Goal: Task Accomplishment & Management: Manage account settings

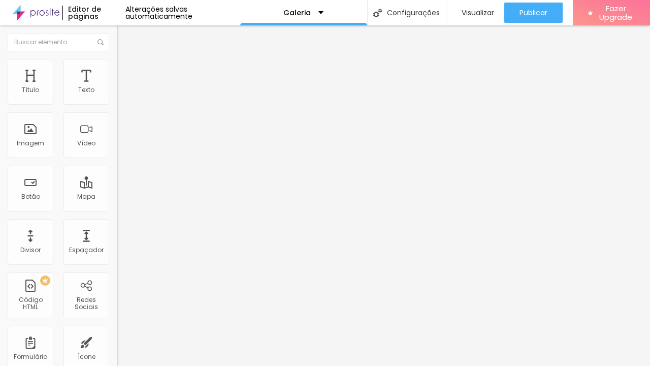
click at [117, 87] on span "Trocar imagem" at bounding box center [144, 83] width 55 height 9
click at [289, 10] on p "Galeria" at bounding box center [296, 12] width 27 height 7
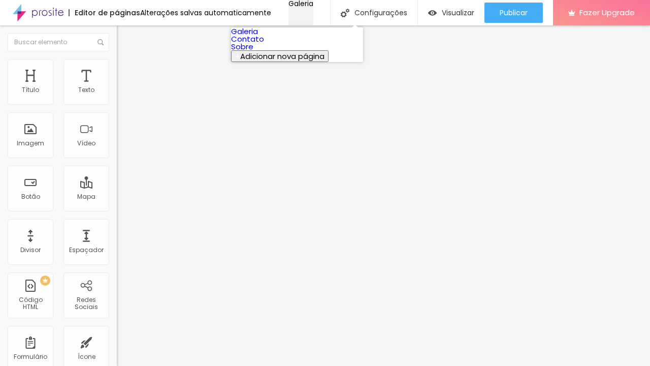
click at [289, 7] on p "Galeria" at bounding box center [300, 3] width 25 height 7
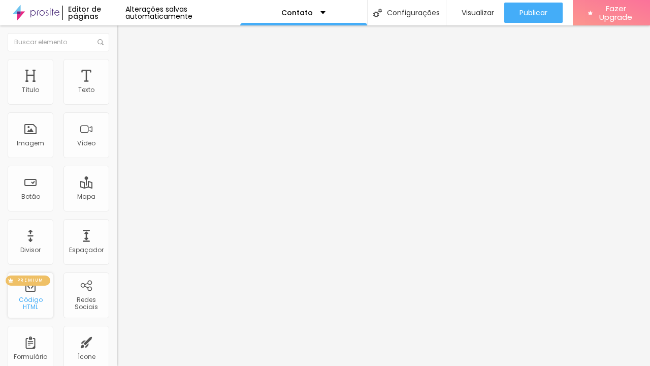
click at [47, 285] on div "PREMIUM" at bounding box center [28, 280] width 45 height 10
click at [41, 282] on span "PREMIUM" at bounding box center [30, 280] width 35 height 4
click at [44, 303] on div "Código HTML" at bounding box center [30, 303] width 40 height 15
drag, startPoint x: 79, startPoint y: 118, endPoint x: 0, endPoint y: 110, distance: 79.6
click at [117, 110] on div "Endereço Cambuci sp Alinhamento 15 Zoom" at bounding box center [175, 180] width 117 height 203
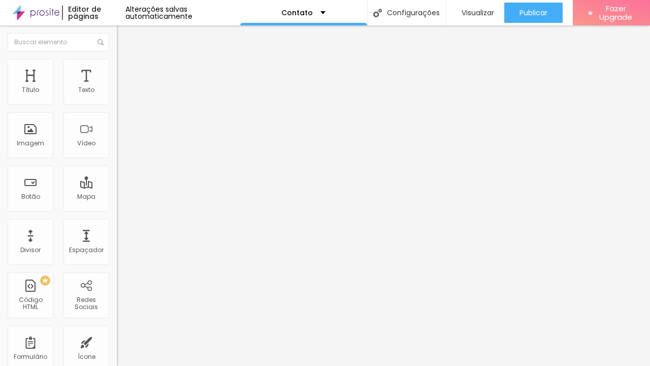
type input "[GEOGRAPHIC_DATA]"
drag, startPoint x: 94, startPoint y: 150, endPoint x: 14, endPoint y: 154, distance: 80.4
click at [117, 322] on input "Conversar no WhatsApp" at bounding box center [178, 327] width 122 height 10
drag, startPoint x: 97, startPoint y: 151, endPoint x: 10, endPoint y: 151, distance: 86.8
click at [117, 322] on input "Conversar no WhatsApp" at bounding box center [178, 327] width 122 height 10
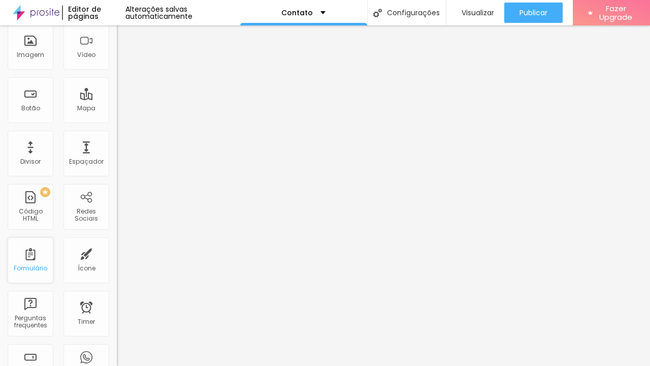
scroll to position [169, 0]
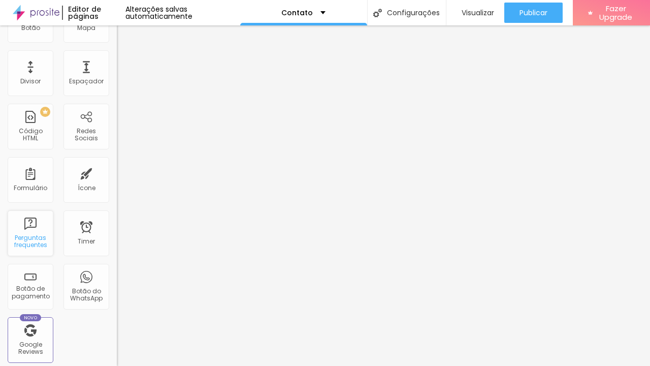
click at [39, 233] on div "Perguntas frequentes" at bounding box center [31, 233] width 46 height 46
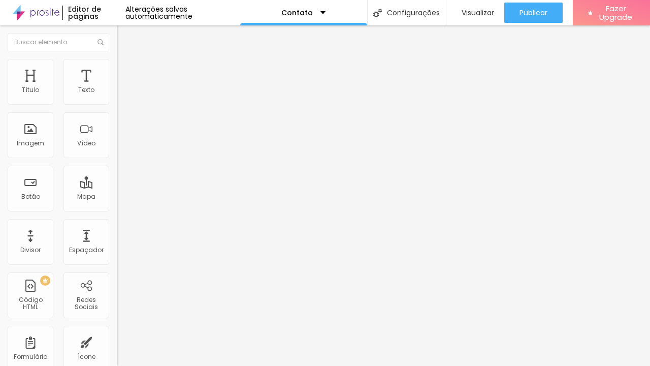
click at [117, 103] on img at bounding box center [120, 106] width 7 height 7
type input "https://"
click at [123, 99] on div "Contato" at bounding box center [175, 94] width 104 height 9
click at [70, 365] on div "Contato" at bounding box center [51, 373] width 96 height 6
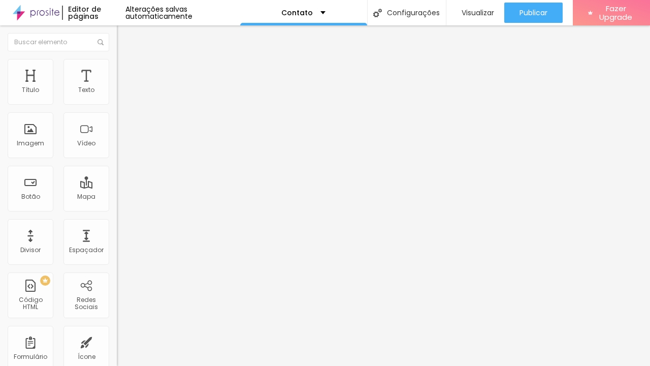
click at [126, 70] on span "Estilo" at bounding box center [134, 65] width 16 height 9
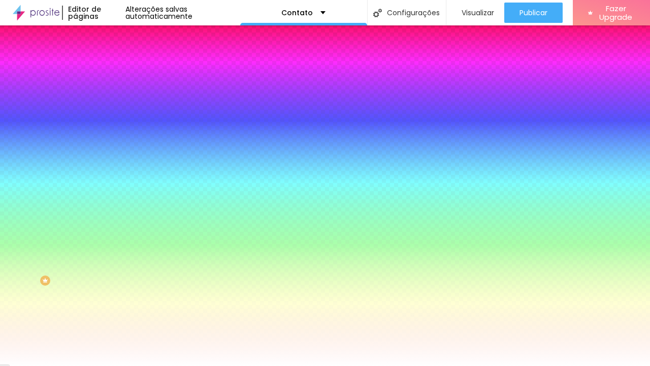
click at [117, 69] on li "Avançado" at bounding box center [175, 74] width 117 height 10
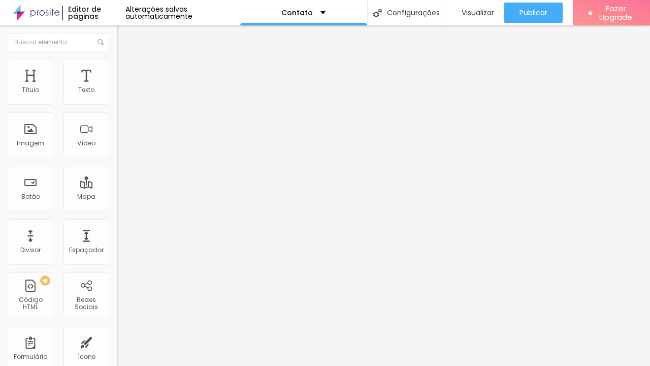
click at [126, 68] on span "Estilo" at bounding box center [134, 65] width 16 height 9
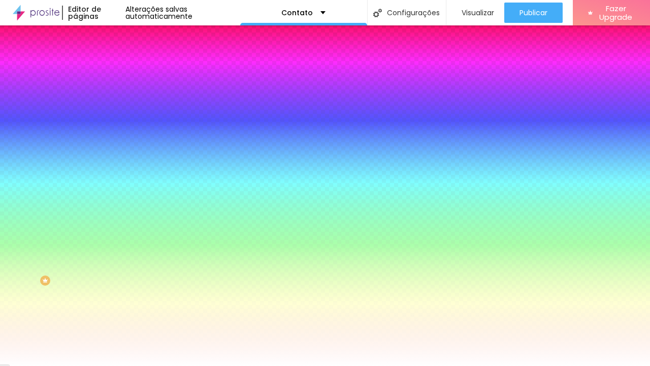
click at [117, 59] on li "Conteúdo" at bounding box center [175, 54] width 117 height 10
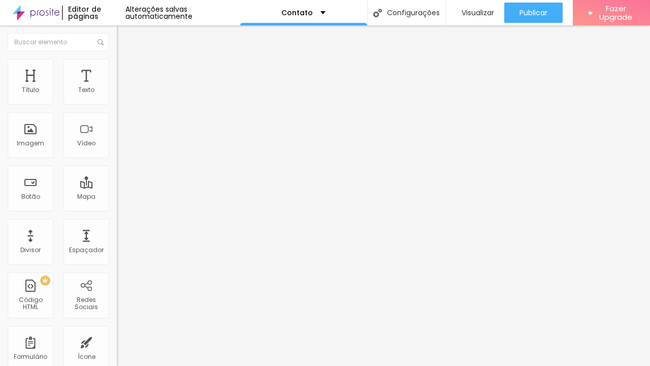
click at [126, 70] on span "Estilo" at bounding box center [134, 65] width 16 height 9
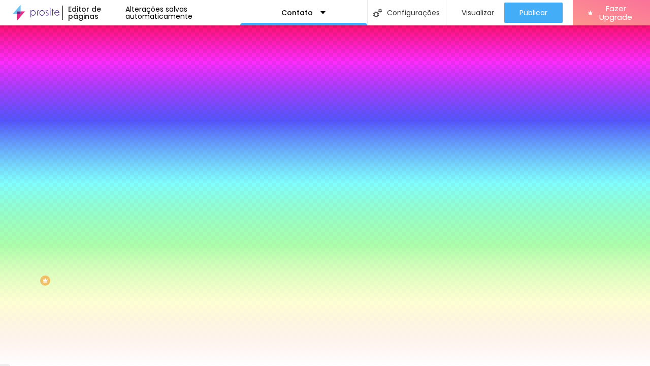
click at [126, 72] on span "Avançado" at bounding box center [143, 76] width 34 height 9
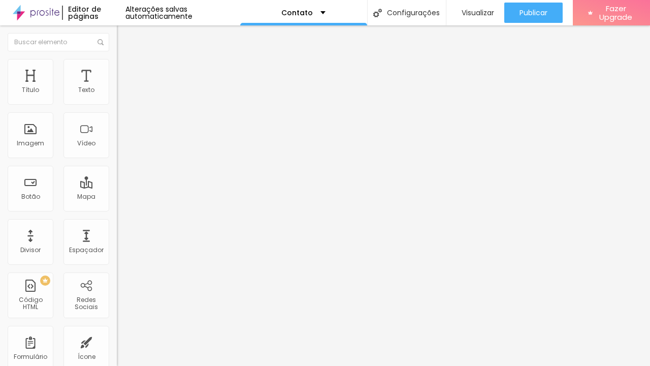
click at [117, 59] on li "Conteúdo" at bounding box center [175, 54] width 117 height 10
click at [123, 99] on div "Contato" at bounding box center [175, 94] width 104 height 9
click at [68, 365] on div "Contato" at bounding box center [51, 373] width 96 height 6
click at [124, 39] on div "Editar Formulário" at bounding box center [161, 37] width 75 height 8
click at [78, 88] on div "Texto" at bounding box center [86, 89] width 16 height 7
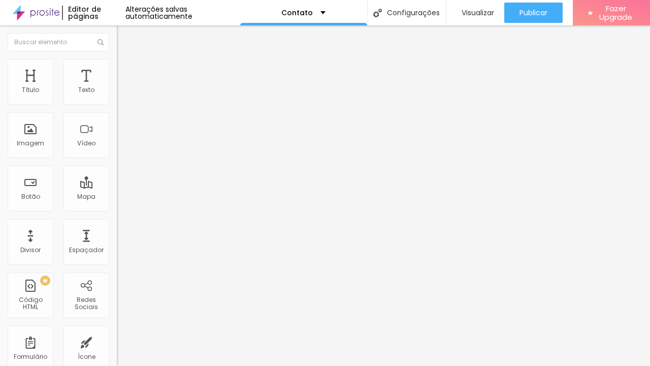
click at [124, 39] on img "button" at bounding box center [128, 37] width 8 height 8
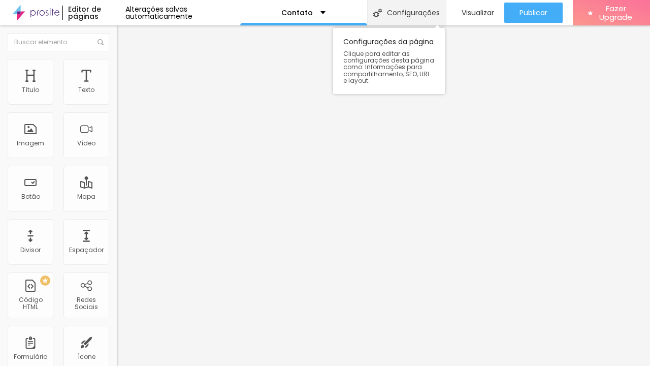
click at [382, 21] on div "Configurações" at bounding box center [406, 12] width 79 height 25
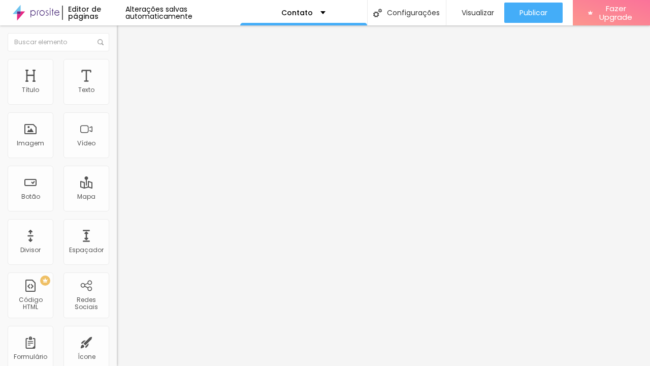
click at [117, 351] on textarea "Olá, cheguei até você pela página {page_title} e gostaria de mais informações" at bounding box center [174, 359] width 115 height 17
drag, startPoint x: 79, startPoint y: 189, endPoint x: 10, endPoint y: 189, distance: 68.6
click at [117, 351] on textarea "Olá, cheguei até você pela página {page_title} e gostaria de mais informações" at bounding box center [174, 359] width 115 height 17
click at [117, 351] on textarea "Olá, cheguei até você pelo seu site e gostaria de mais informações" at bounding box center [174, 359] width 115 height 17
type textarea "Olá, cheguei até você pelo seu site e gostaria de mais informações!"
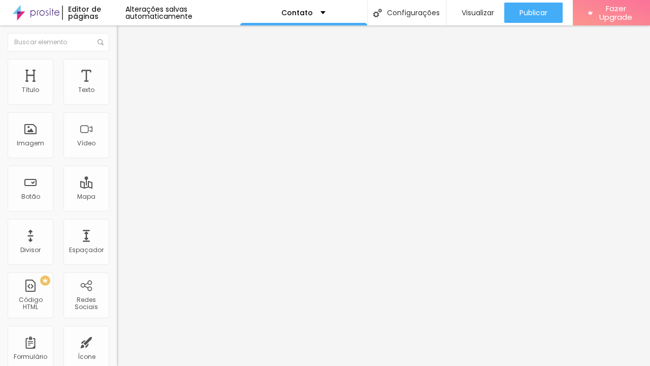
click at [117, 322] on input "Conversar no WhatsApp" at bounding box center [178, 327] width 122 height 10
drag, startPoint x: 94, startPoint y: 151, endPoint x: 12, endPoint y: 150, distance: 82.8
click at [117, 322] on input "Conversar no WhatsApp" at bounding box center [178, 327] width 122 height 10
type input "s"
click at [117, 322] on input "text" at bounding box center [178, 327] width 122 height 10
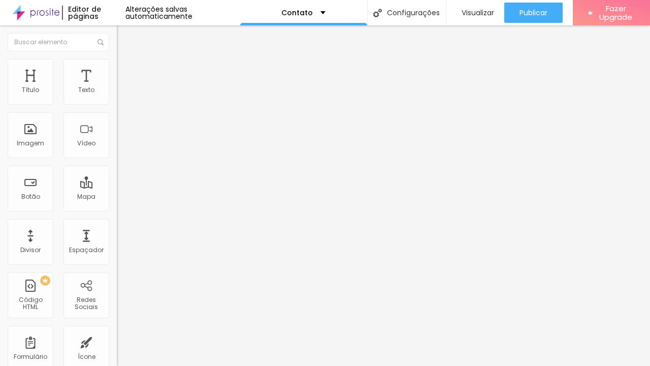
type input "s"
type input "Solicitar Orçamento"
click at [126, 70] on span "Avançado" at bounding box center [143, 65] width 34 height 9
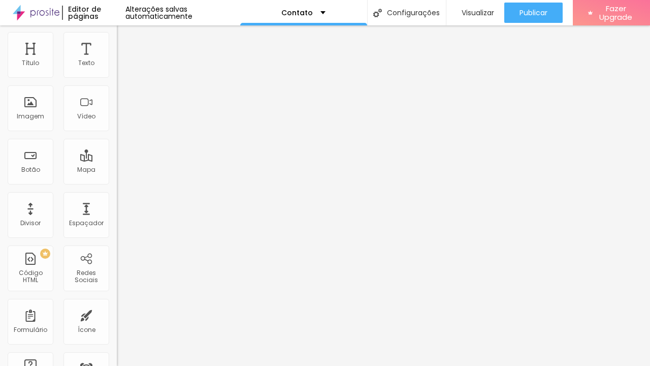
scroll to position [0, 0]
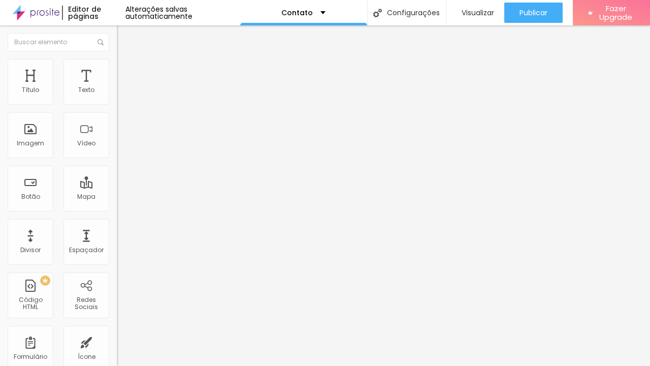
click at [126, 60] on span "Estilo" at bounding box center [134, 55] width 16 height 9
click at [117, 169] on div "Instagram" at bounding box center [175, 239] width 117 height 140
click at [122, 312] on div "Instagram" at bounding box center [175, 368] width 106 height 113
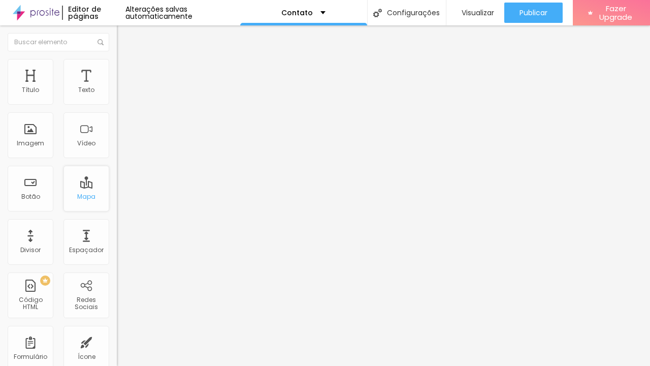
click at [82, 196] on div "Mapa" at bounding box center [86, 196] width 18 height 7
click at [117, 67] on li "Estilo" at bounding box center [175, 64] width 117 height 10
click at [126, 72] on span "Avançado" at bounding box center [143, 76] width 34 height 9
click at [117, 67] on ul "Conteúdo Estilo Avançado" at bounding box center [175, 64] width 117 height 30
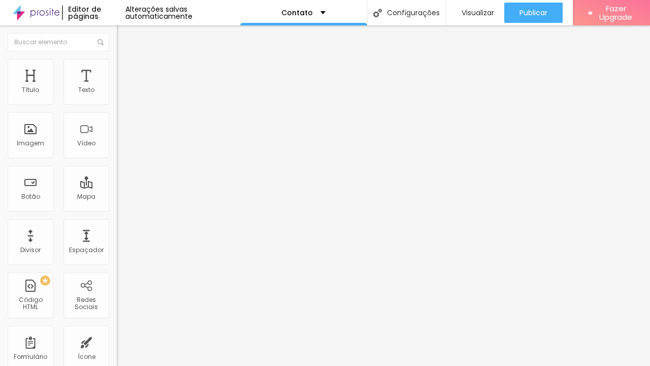
click at [117, 67] on li "Estilo" at bounding box center [175, 64] width 117 height 10
click at [117, 59] on li "Conteúdo" at bounding box center [175, 54] width 117 height 10
click at [117, 63] on ul "Conteúdo Estilo Avançado" at bounding box center [175, 64] width 117 height 30
click at [117, 64] on img at bounding box center [121, 63] width 9 height 9
type input "50"
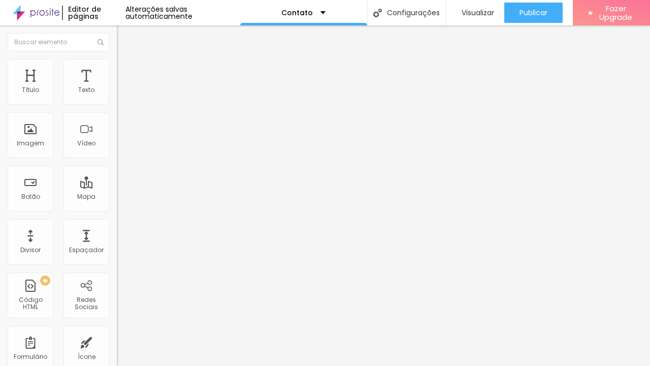
type input "50"
type input "45"
type input "35"
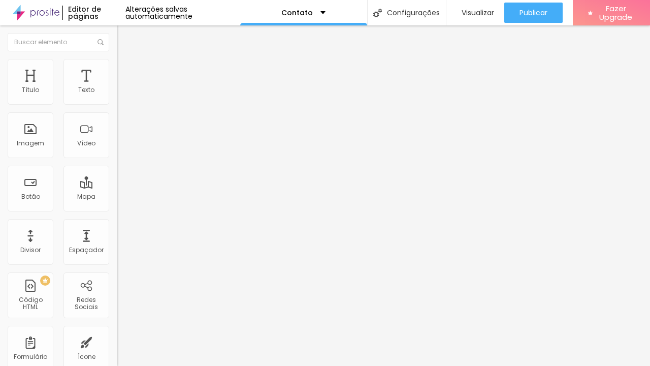
type input "40"
type input "45"
type input "50"
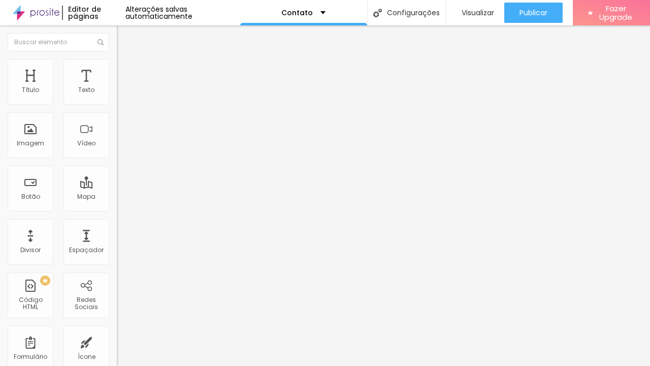
type input "50"
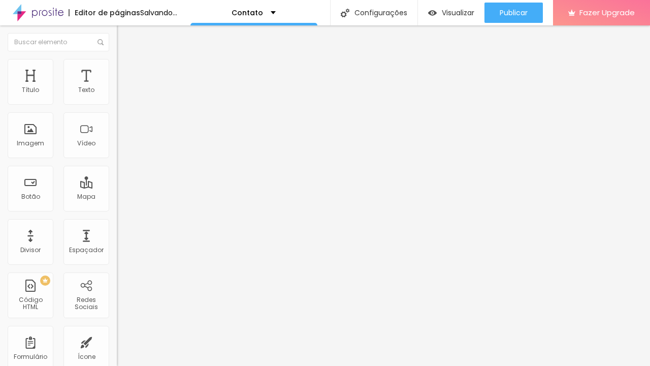
type input "55"
type input "60"
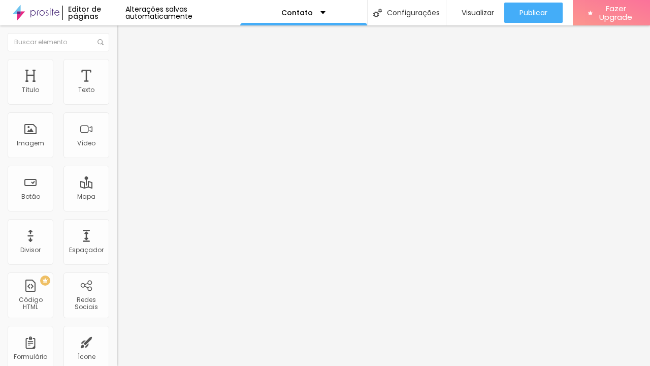
type input "65"
type input "80"
type input "95"
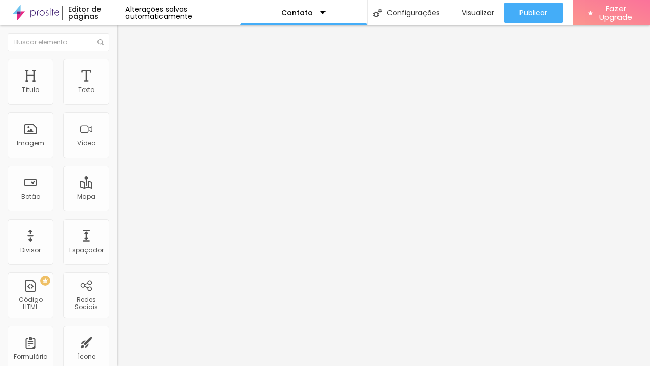
type input "95"
type input "100"
drag, startPoint x: 53, startPoint y: 112, endPoint x: 179, endPoint y: 138, distance: 128.1
type input "100"
click at [179, 138] on div "Título Texto Imagem Vídeo Botão Mapa Divisor Espaçador PREMIUM Código HTML Rede…" at bounding box center [325, 195] width 650 height 340
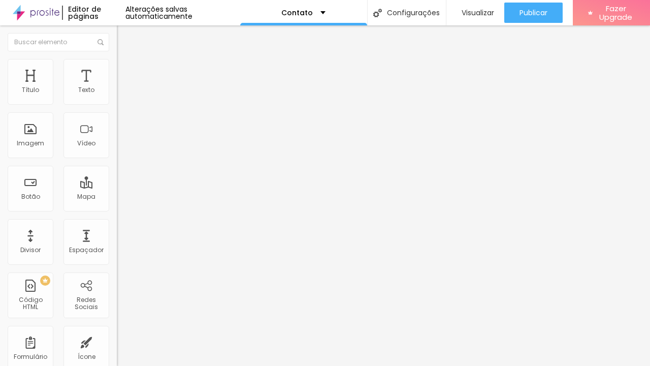
click at [117, 92] on span "Encaixotado" at bounding box center [137, 88] width 40 height 9
click at [117, 108] on span "Completo" at bounding box center [132, 104] width 31 height 9
click at [117, 98] on div "Encaixotado" at bounding box center [175, 94] width 117 height 6
click at [117, 87] on span "Titulo 1" at bounding box center [133, 80] width 33 height 14
type input "31"
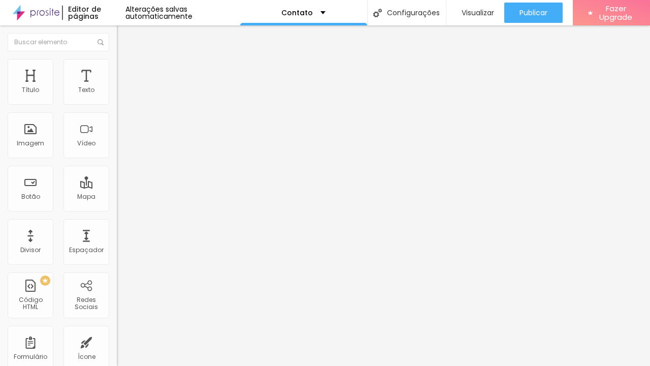
type input "31"
type input "41"
type input "54"
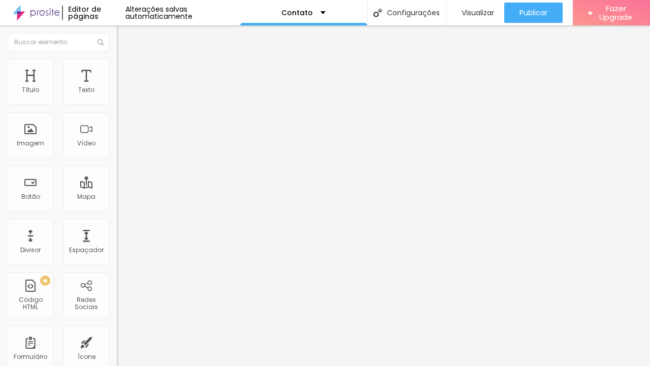
type input "59"
type input "58"
type input "57"
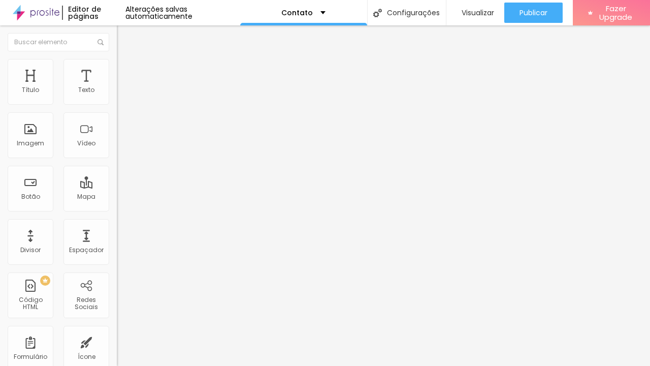
type input "57"
type input "52"
type input "39"
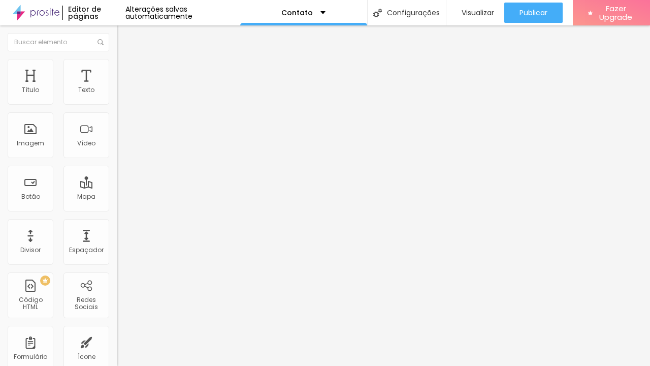
type input "36"
type input "31"
type input "25"
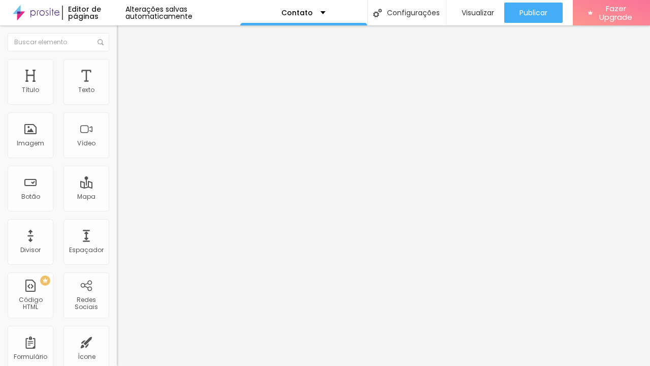
type input "25"
type input "23"
type input "17"
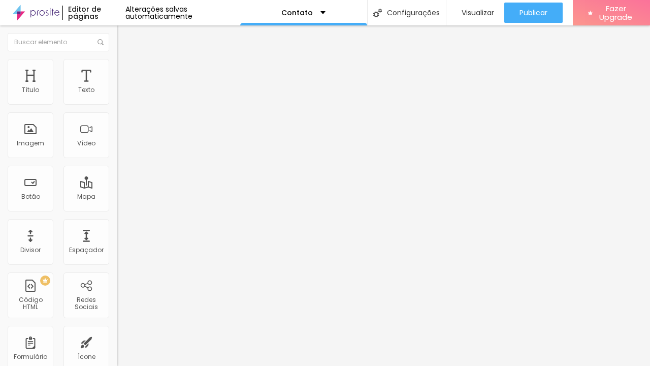
type input "18"
type input "22"
type input "25"
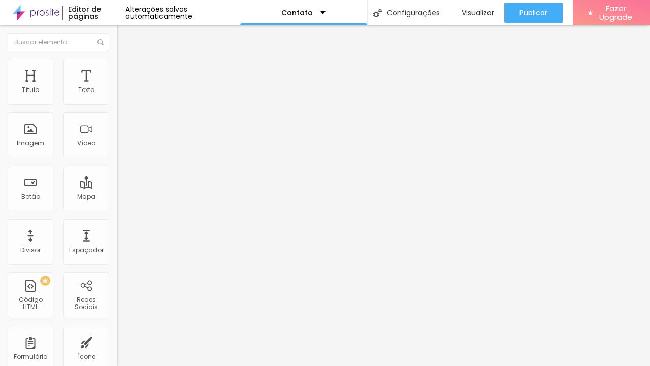
type input "25"
type input "27"
type input "30"
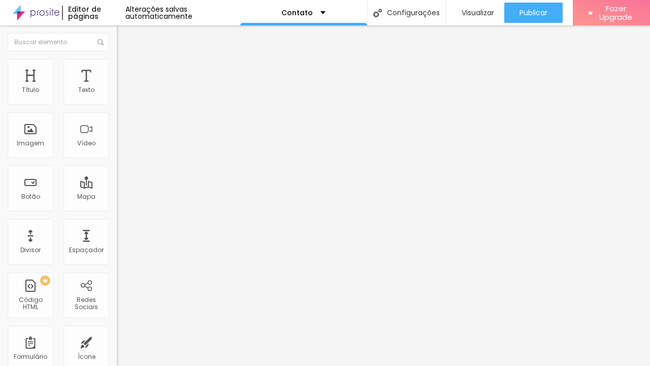
type input "31"
type input "32"
type input "35"
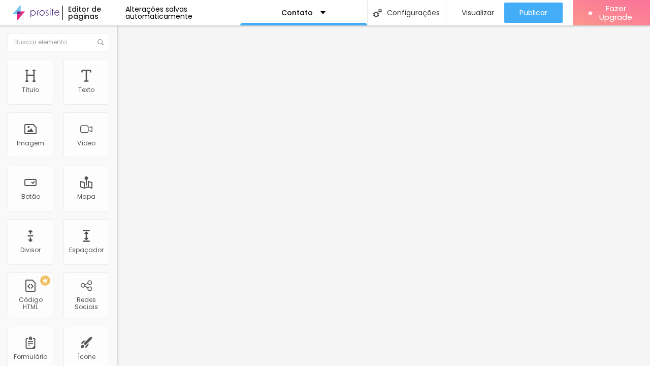
type input "35"
type input "38"
type input "39"
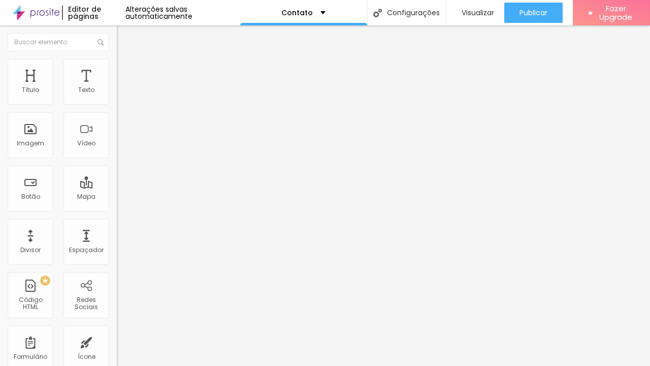
type input "41"
type input "40"
type input "39"
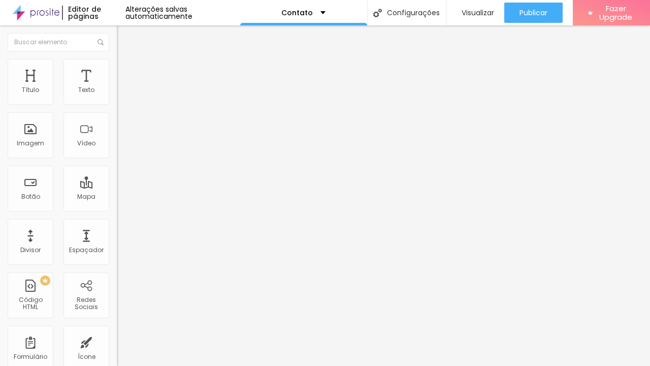
type input "39"
type input "38"
type input "35"
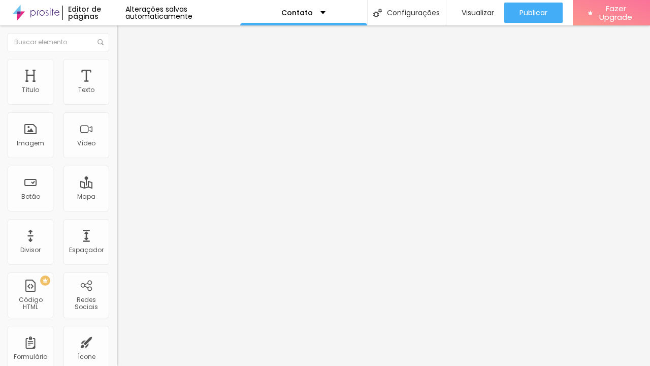
type input "34"
type input "33"
type input "32"
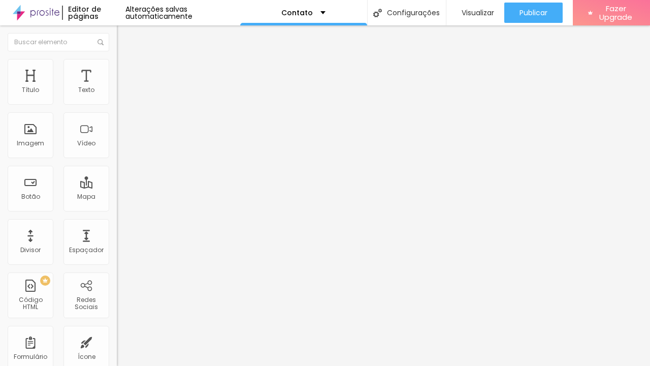
type input "32"
type input "31"
type input "30"
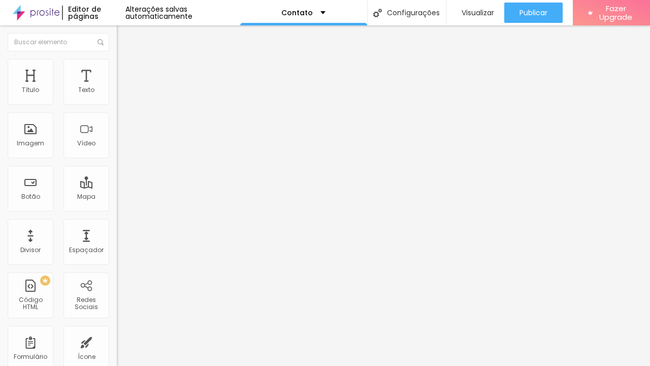
type input "31"
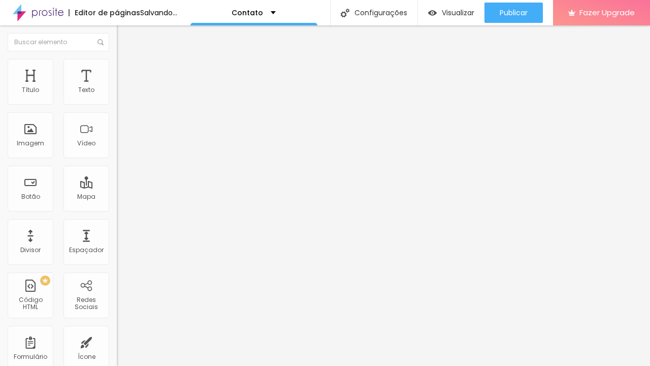
type input "31"
click at [117, 240] on input "range" at bounding box center [150, 244] width 66 height 8
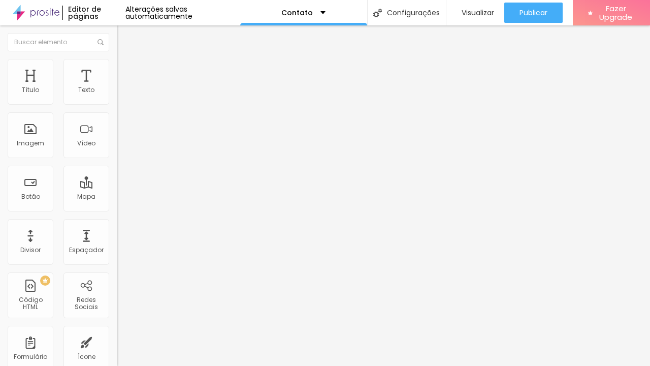
type input "0.5"
type input "0.8"
type input "3"
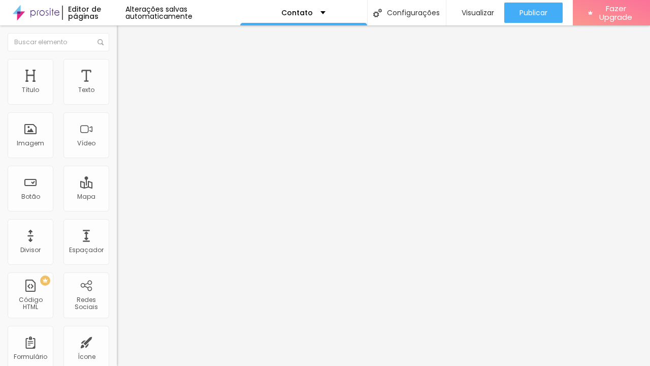
type input "3"
type input "4.3"
type input "4.7"
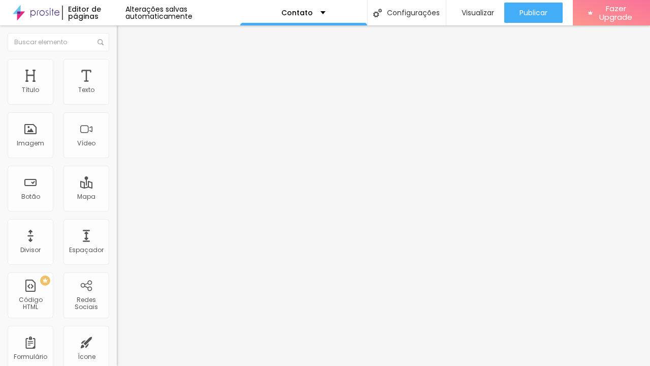
type input "6.3"
type input "6.4"
type input "6.3"
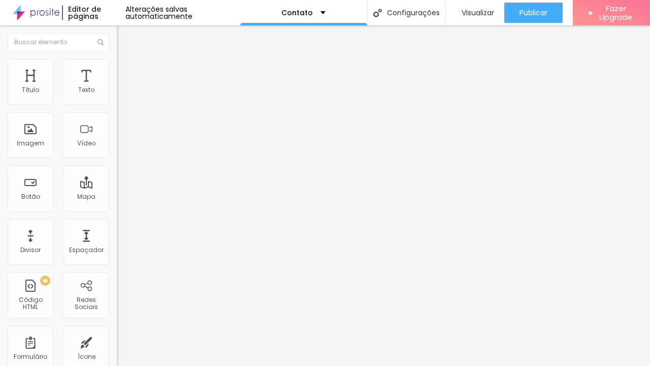
type input "6.3"
type input "6.1"
type input "4.1"
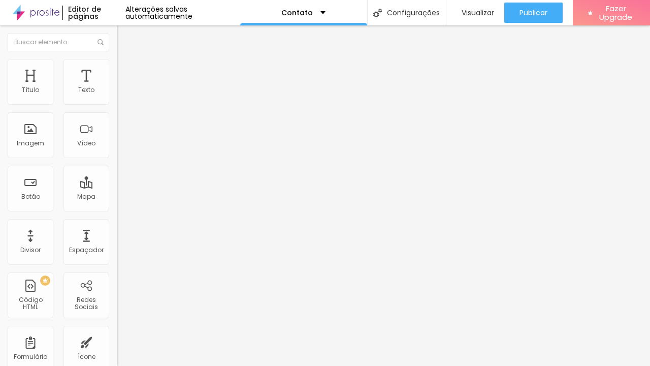
type input "3.8"
type input "3.5"
type input "2.3"
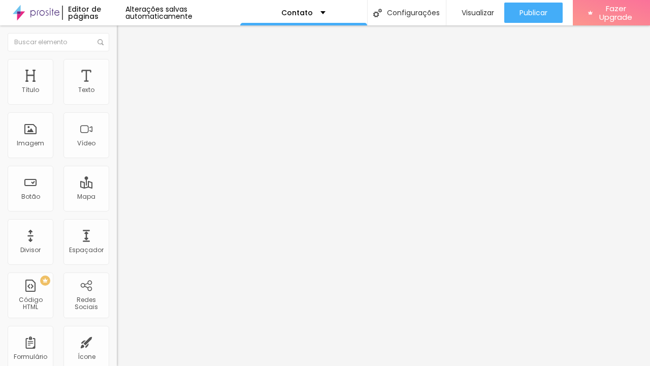
type input "2.3"
type input "2"
type input "1.5"
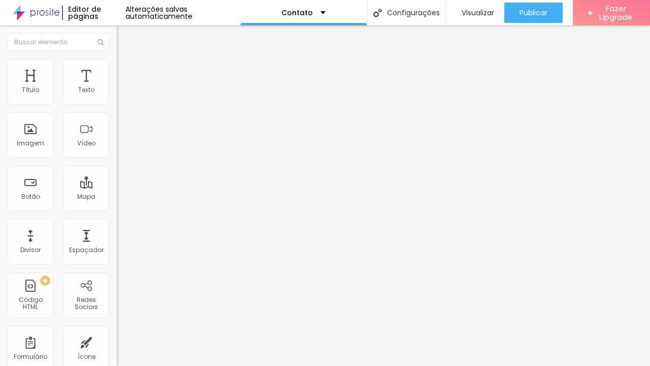
type input "1"
type input "0.8"
type input "0.7"
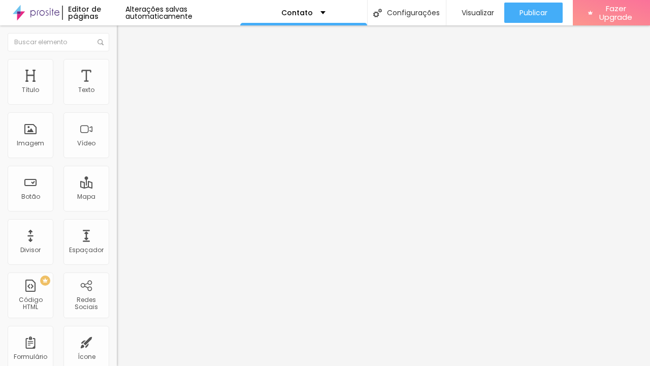
type input "0.7"
type input "0.8"
type input "1.6"
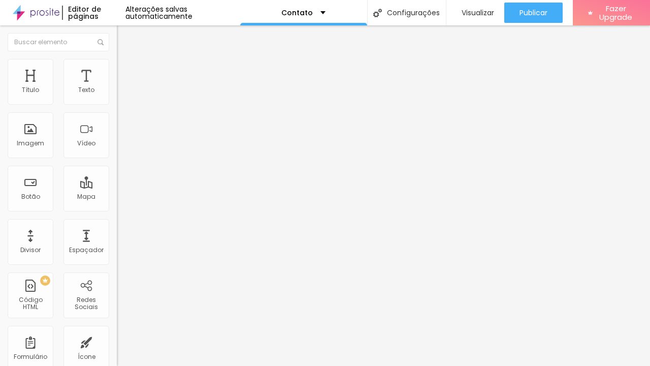
type input "15.8"
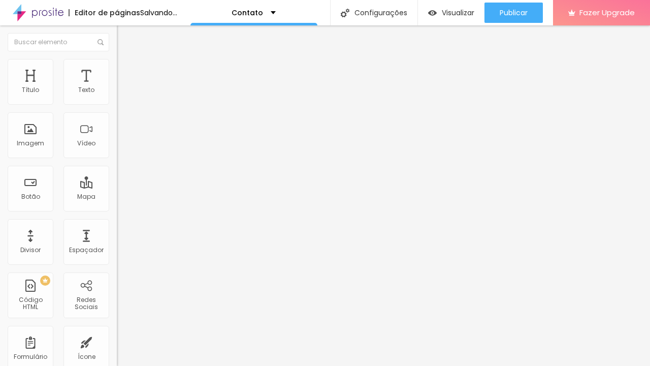
type input "18.1"
type input "19.4"
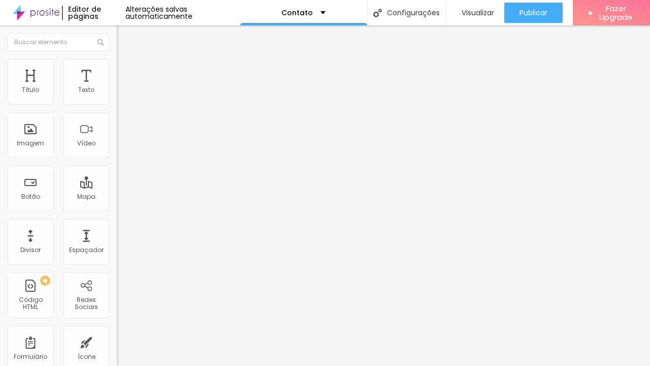
type input "19.5"
type input "19.8"
type input "20"
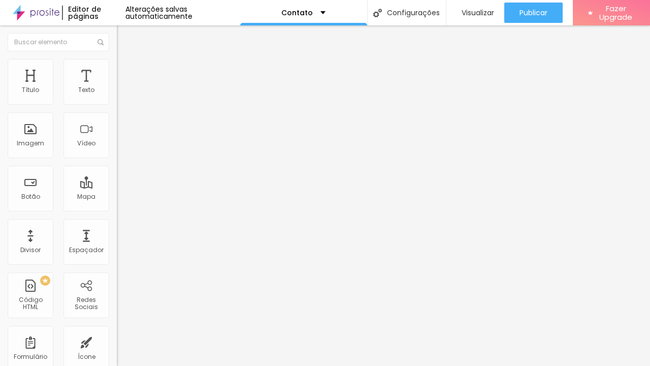
type input "20"
type input "19.8"
type input "18.9"
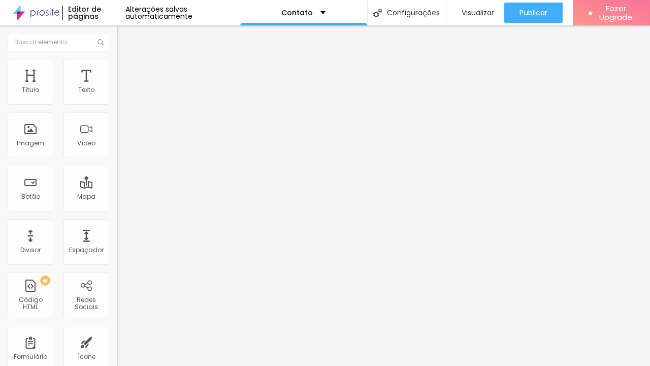
type input "7.6"
type input "6.5"
type input "5.2"
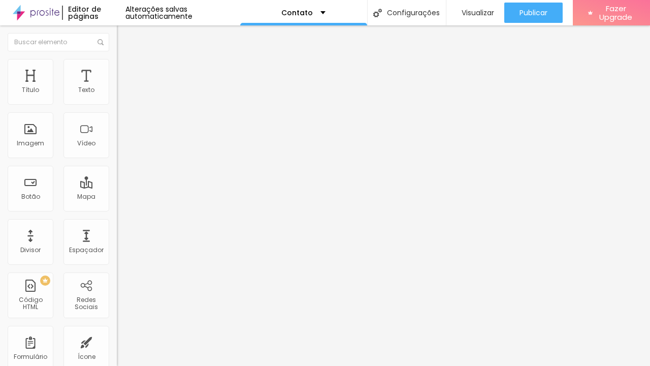
type input "5.2"
type input "1.7"
type input "0.9"
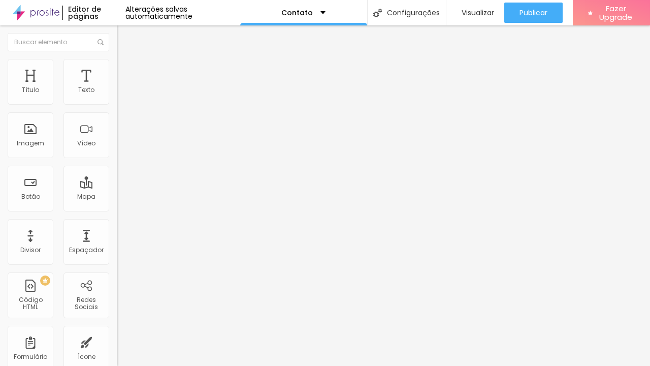
type input "0.7"
type input "0.8"
type input "1"
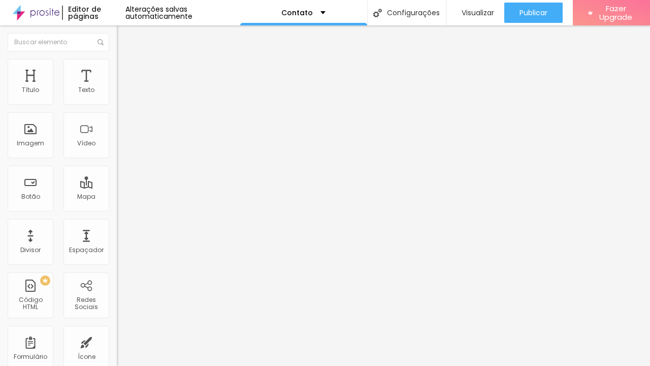
type input "1"
type input "1.1"
type input "1.5"
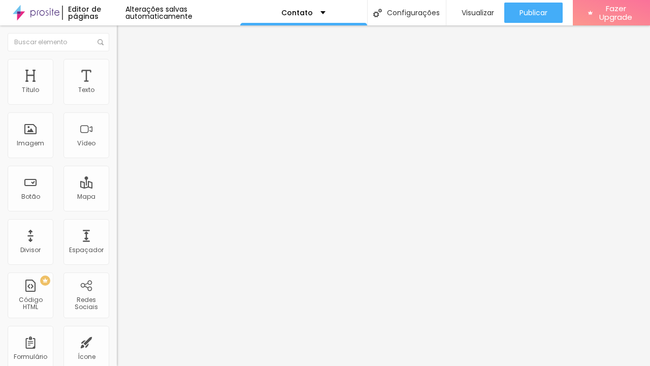
type input "1.5"
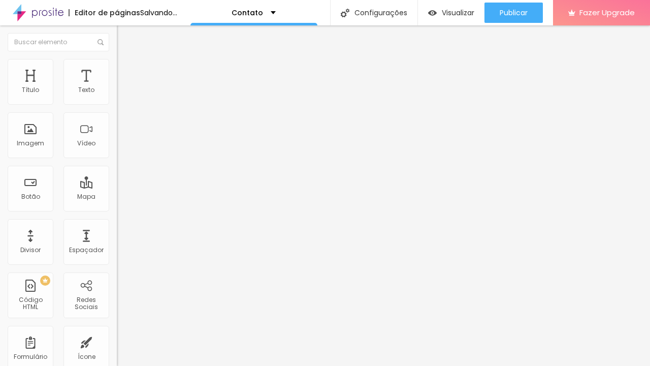
type input "1.2"
type input "0.9"
type input "0.8"
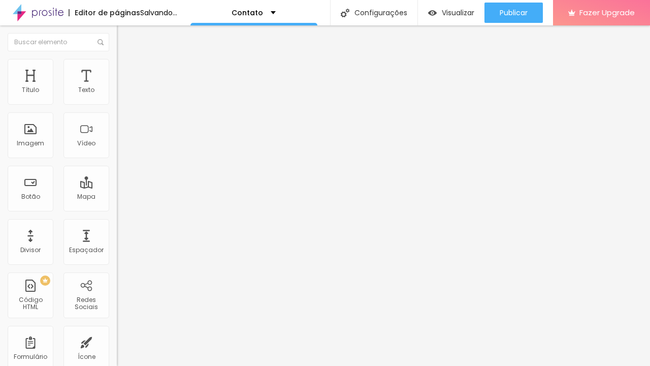
type input "0.8"
type input "0.7"
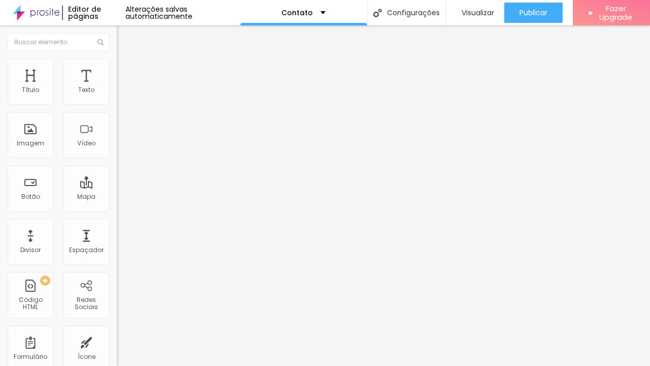
type input "0.8"
type input "0.9"
type input "1"
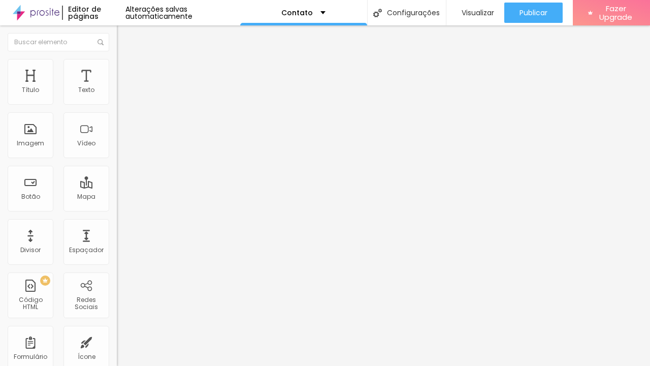
type input "1"
type input "1.1"
type input "1.2"
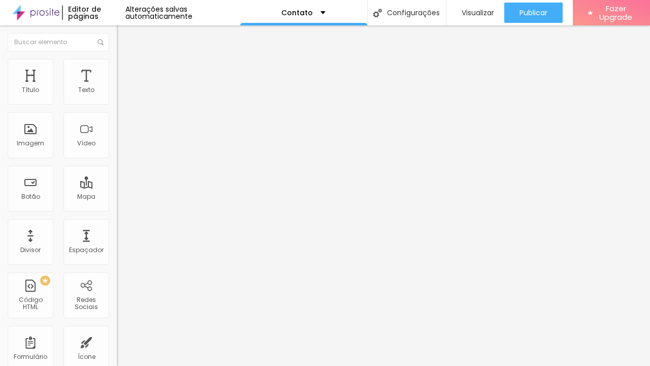
type input "1.3"
type input "1.4"
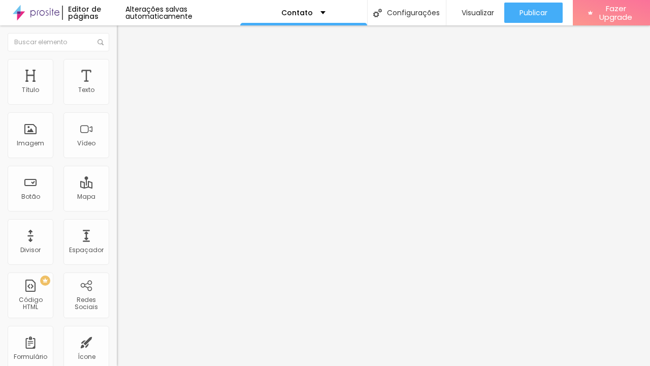
type input "1"
type input "3"
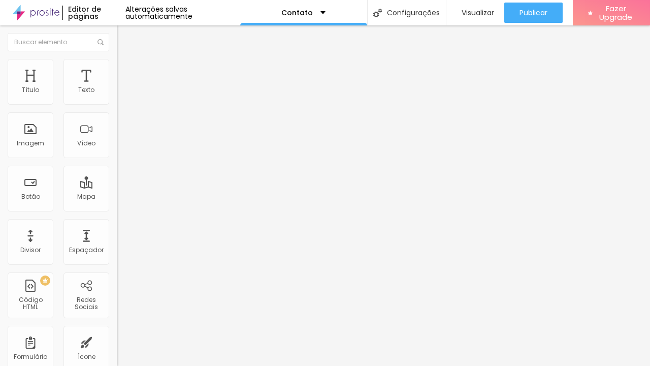
type input "5"
type input "8"
type input "9"
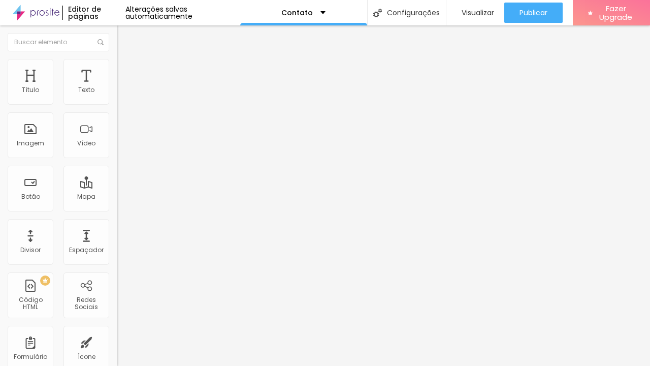
type input "9"
type input "10"
type input "12"
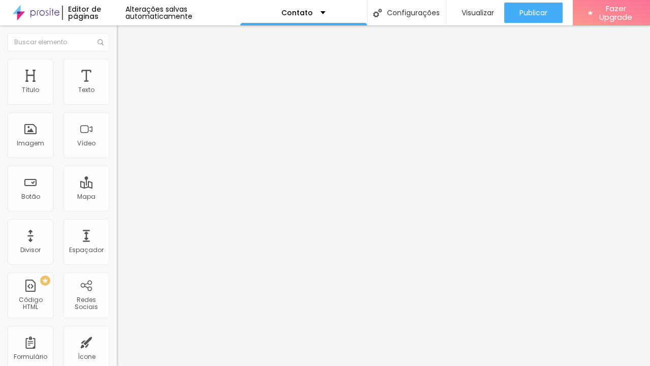
type input "16"
type input "27"
type input "29"
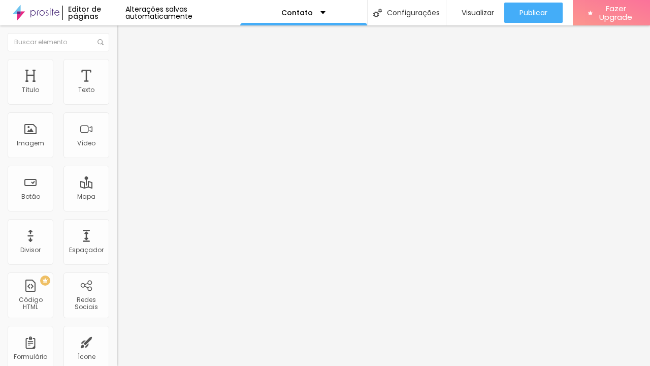
type input "29"
type input "30"
type input "29"
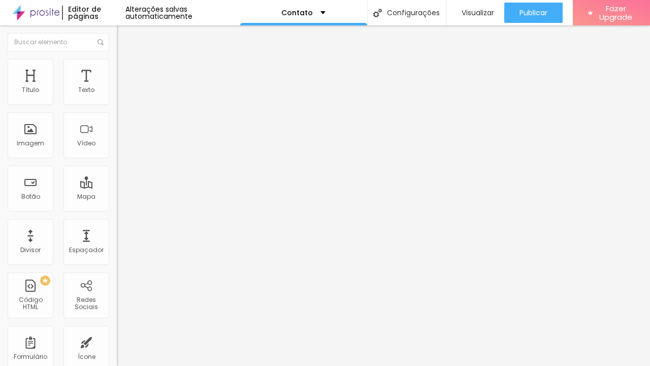
type input "19"
type input "11"
type input "8"
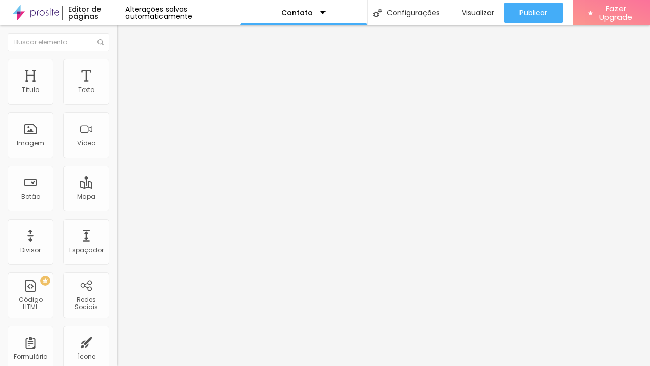
type input "8"
type input "6"
click at [117, 67] on li "Estilo" at bounding box center [175, 64] width 117 height 10
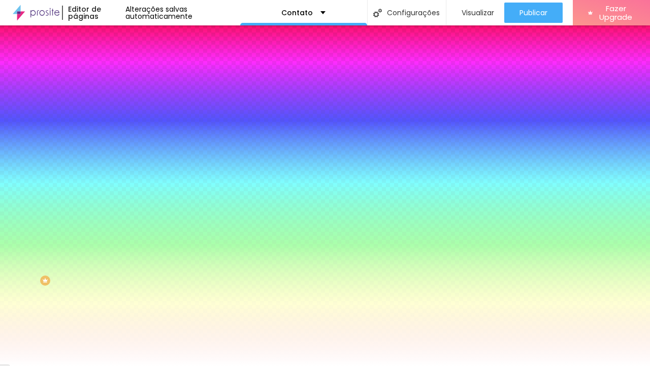
click at [162, 160] on span "DESATIVADO" at bounding box center [180, 157] width 37 height 6
click at [121, 169] on icon "button" at bounding box center [124, 165] width 7 height 7
click at [121, 197] on icon "button" at bounding box center [124, 193] width 7 height 7
click at [117, 106] on span "Nenhum" at bounding box center [130, 101] width 26 height 9
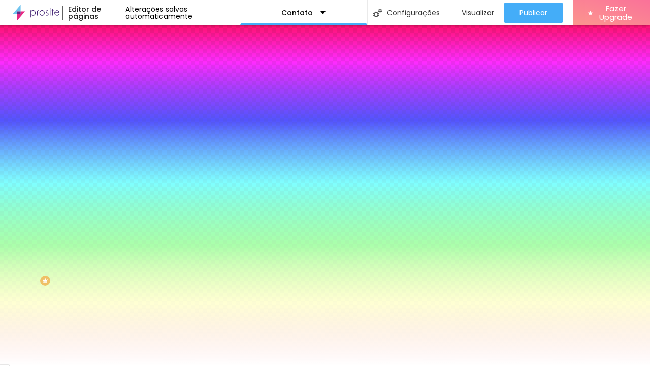
click at [117, 59] on li "Conteúdo" at bounding box center [175, 54] width 117 height 10
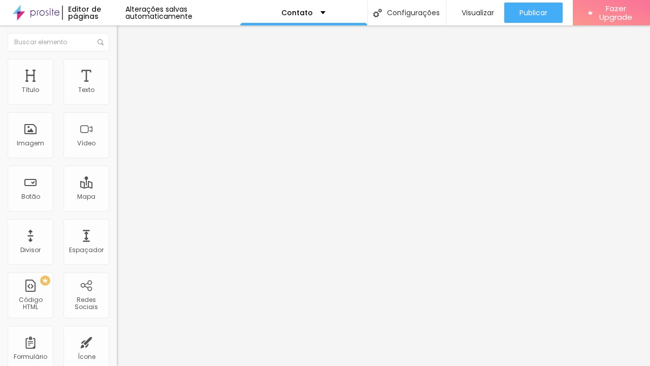
click at [117, 27] on button "Editar Seção" at bounding box center [175, 36] width 117 height 23
click at [126, 70] on span "Estilo" at bounding box center [134, 65] width 16 height 9
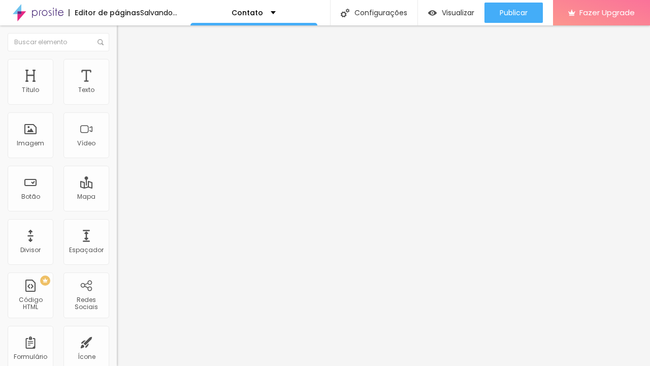
drag, startPoint x: 105, startPoint y: 110, endPoint x: 53, endPoint y: 118, distance: 52.9
click at [117, 105] on div "Tamanho 50 px %" at bounding box center [175, 92] width 117 height 26
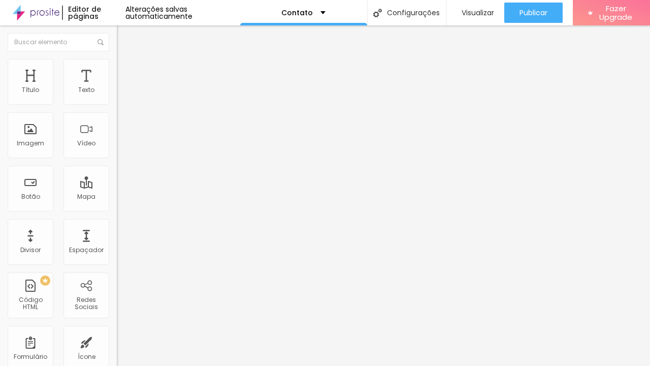
drag, startPoint x: 52, startPoint y: 111, endPoint x: 28, endPoint y: 113, distance: 24.5
click at [117, 104] on input "range" at bounding box center [150, 100] width 66 height 8
click at [126, 60] on span "Conteúdo" at bounding box center [141, 55] width 31 height 9
click at [117, 87] on span "Adicionar imagem" at bounding box center [150, 83] width 66 height 9
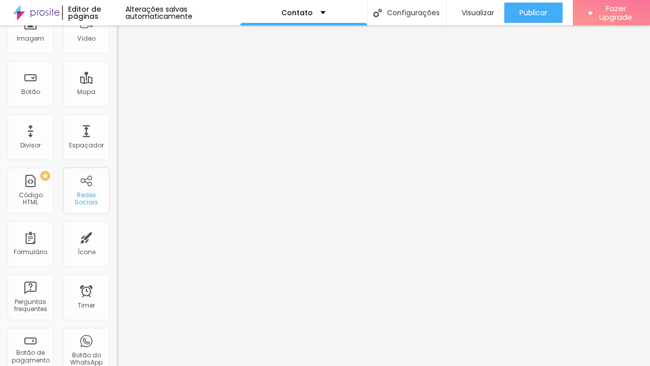
scroll to position [128, 0]
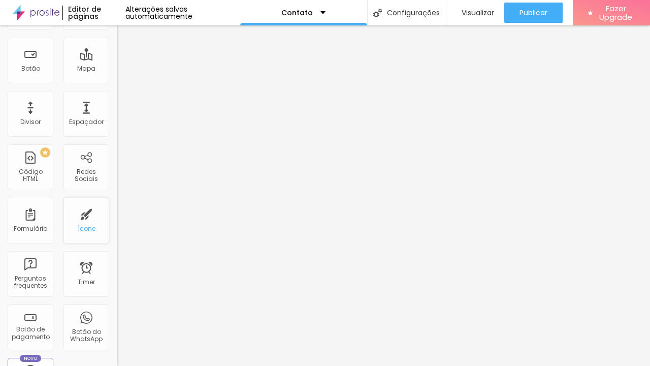
click at [80, 225] on div "Ícone" at bounding box center [86, 221] width 46 height 46
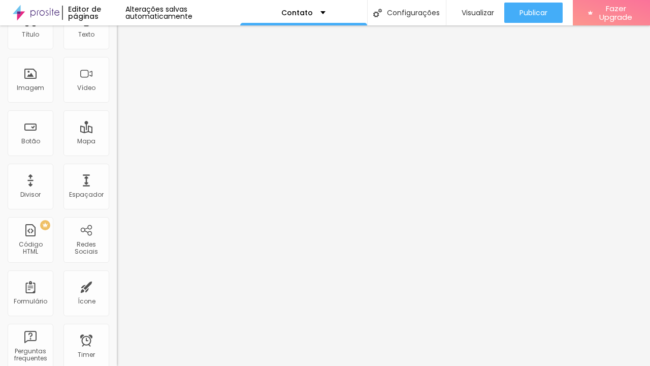
scroll to position [0, 0]
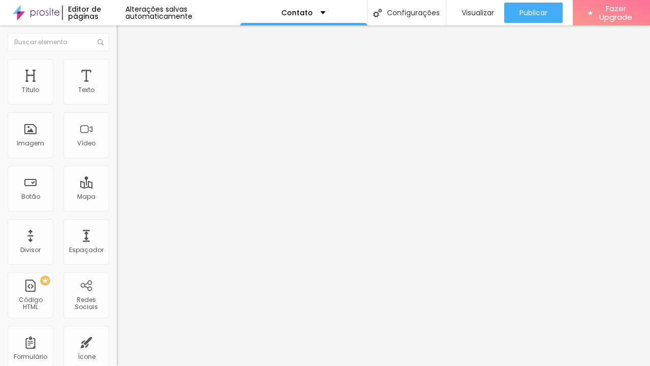
click at [117, 203] on input at bounding box center [186, 208] width 138 height 10
click at [117, 203] on input "Leticia Feitosa fotografia" at bounding box center [186, 208] width 138 height 10
drag, startPoint x: 109, startPoint y: 107, endPoint x: 69, endPoint y: 109, distance: 39.7
click at [117, 203] on input "Leticia Feitosa fotografia" at bounding box center [186, 208] width 138 height 10
click at [126, 70] on span "Estilo" at bounding box center [134, 65] width 16 height 9
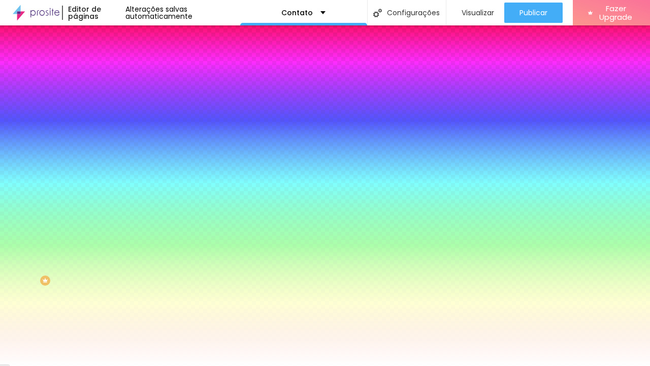
click at [117, 108] on img at bounding box center [123, 102] width 12 height 12
click at [117, 108] on div at bounding box center [175, 102] width 117 height 12
click at [121, 134] on img at bounding box center [124, 137] width 6 height 6
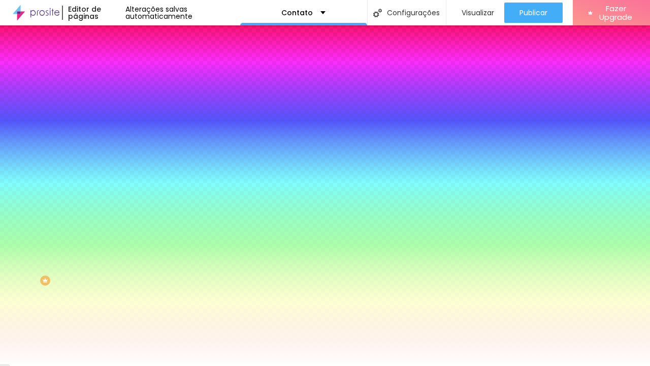
scroll to position [48, 0]
click at [121, 45] on img at bounding box center [124, 42] width 6 height 6
click at [124, 40] on div "Editar Google Reviews" at bounding box center [170, 37] width 93 height 8
click at [124, 41] on img "button" at bounding box center [128, 37] width 8 height 8
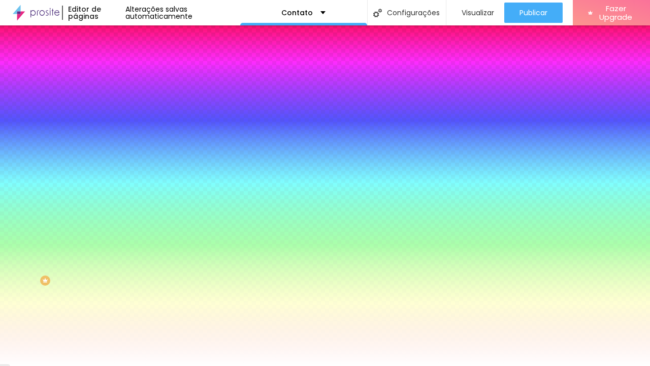
click at [117, 33] on button "Editar Google Reviews" at bounding box center [175, 36] width 117 height 23
click at [124, 38] on img "button" at bounding box center [128, 37] width 8 height 8
click at [126, 60] on span "Conteúdo" at bounding box center [141, 55] width 31 height 9
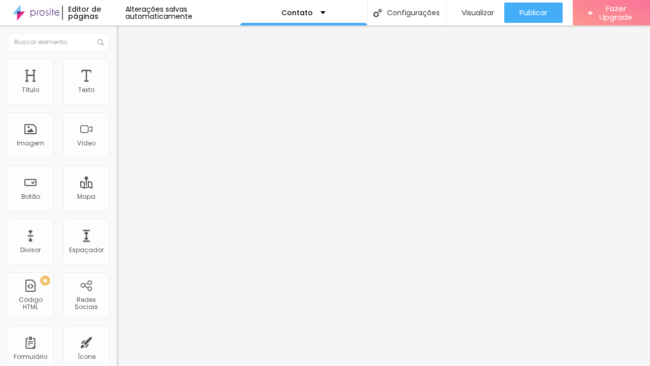
click at [124, 39] on img "button" at bounding box center [128, 37] width 8 height 8
click at [117, 203] on input "Leticia Feitosa Fotografia" at bounding box center [186, 208] width 138 height 10
drag, startPoint x: 107, startPoint y: 111, endPoint x: 13, endPoint y: 110, distance: 94.0
click at [117, 203] on input "Leticia Feitosa Fotografia" at bounding box center [186, 208] width 138 height 10
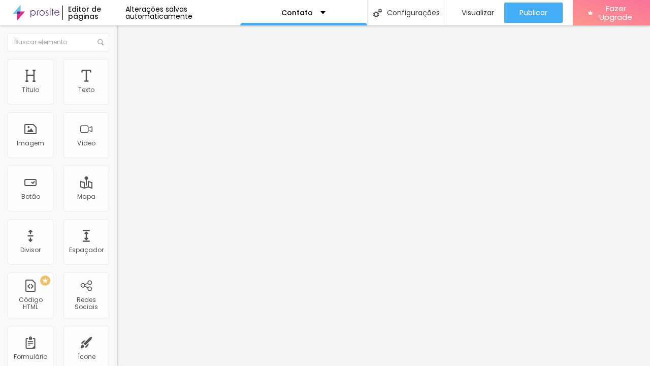
click at [117, 109] on img at bounding box center [175, 143] width 117 height 117
click at [117, 203] on input "Leticia Feitosa Fotografia" at bounding box center [186, 208] width 138 height 10
drag, startPoint x: 106, startPoint y: 108, endPoint x: 0, endPoint y: 107, distance: 105.6
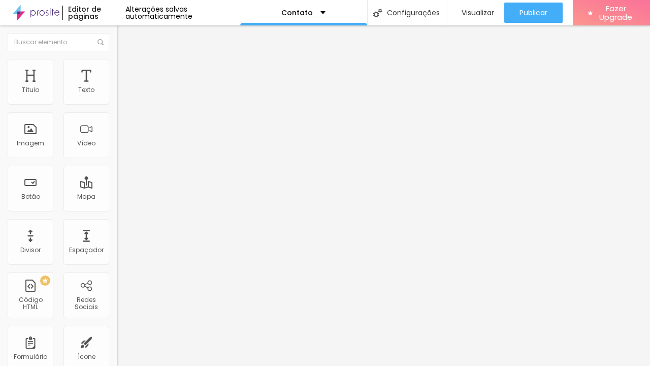
click at [117, 107] on div "Encontre sua empresa Leticia Feitosa Fotografia Procure o perfil da empresa pel…" at bounding box center [175, 207] width 117 height 257
paste input "https://share.google/0Um38htI1G91ZKzP6"
click at [117, 203] on input "[URL][DOMAIN_NAME]" at bounding box center [186, 208] width 138 height 10
click at [117, 212] on span "Procure o perfil da empresa pelo nome." at bounding box center [167, 219] width 100 height 15
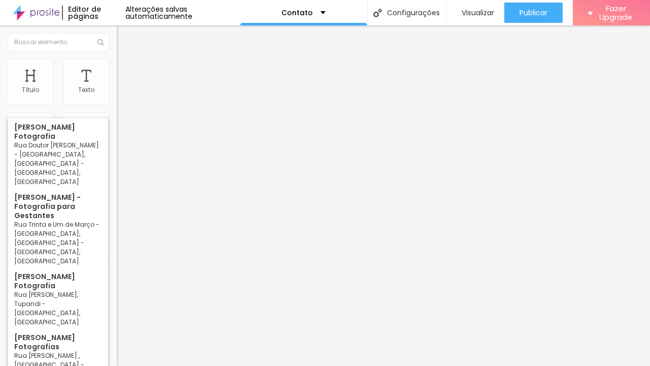
click at [117, 203] on input "Leticia Fotografia" at bounding box center [186, 208] width 138 height 10
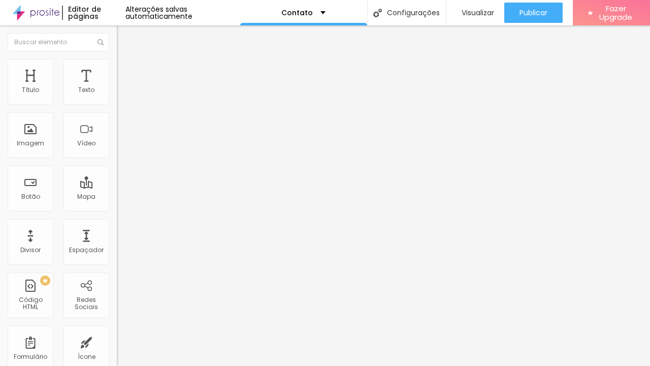
type input "[PERSON_NAME] Fotografia"
click at [126, 70] on span "Estilo" at bounding box center [134, 65] width 16 height 9
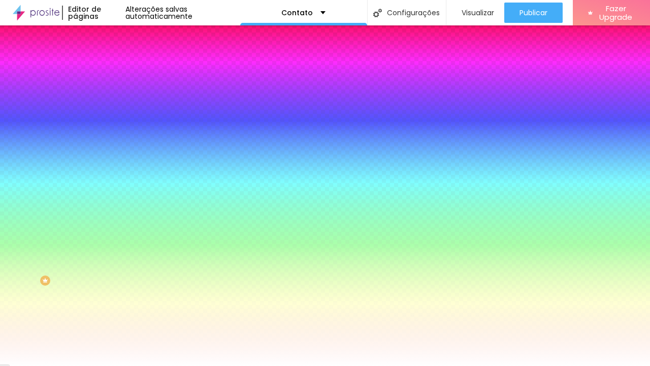
click at [126, 72] on span "Avançado" at bounding box center [143, 76] width 34 height 9
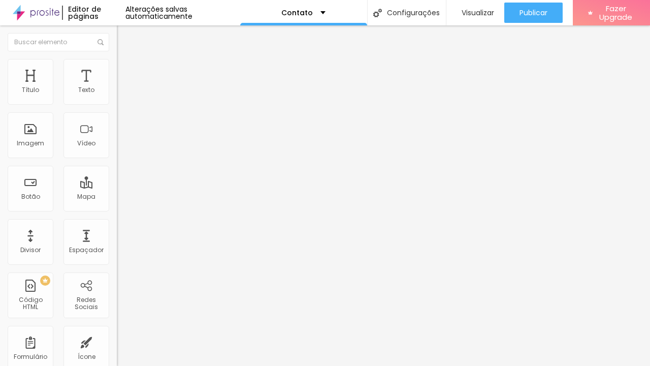
click at [117, 58] on img at bounding box center [121, 53] width 9 height 9
click at [124, 37] on img "button" at bounding box center [128, 37] width 8 height 8
click at [87, 292] on div "Redes Sociais" at bounding box center [86, 295] width 46 height 46
click at [117, 295] on div "Instagram" at bounding box center [175, 298] width 117 height 6
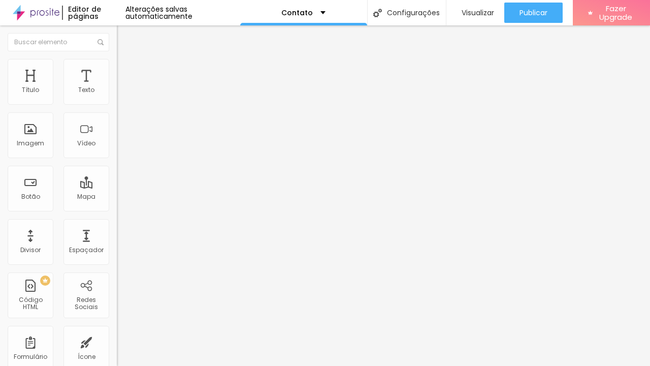
paste input "https://www.instagram.com/leticiafeitosa.ph"
type input "h"
paste input "https://www.instagram.com/leticiafeitosa.ph/"
type input "https://www.instagram.com/leticiafeitosa.ph/"
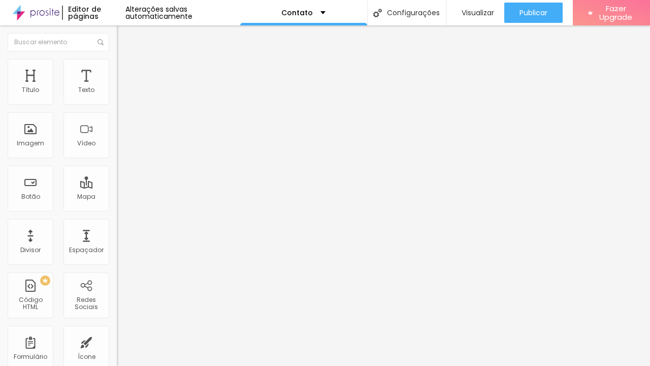
click at [117, 295] on div "Instagram" at bounding box center [175, 298] width 117 height 6
click at [117, 101] on div "TikTok" at bounding box center [175, 99] width 117 height 6
click at [117, 156] on div at bounding box center [175, 156] width 117 height 0
click at [117, 293] on div "Instagram" at bounding box center [175, 296] width 117 height 6
click at [117, 95] on div "TikTok" at bounding box center [175, 94] width 117 height 31
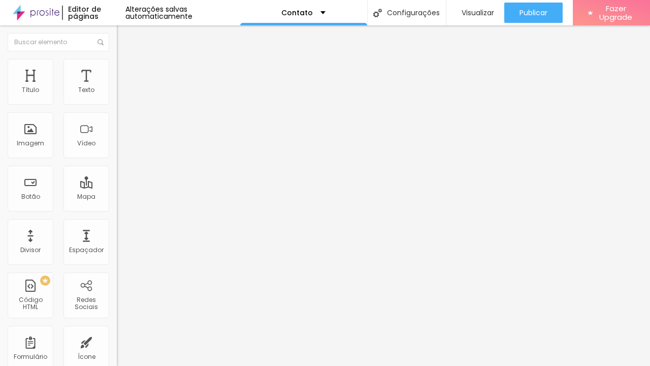
paste input "https://www.tiktok.com/@leticiafeitosa.ph?is_from_webapp=1&sender_device=pc"
type input "h"
paste input "https://www.tiktok.com/@leticiafeitosa.ph?_t=ZM-8zI5dOfhneP&_r=1"
type input "https://www.tiktok.com/@leticiafeitosa.ph?_t=ZM-8zI5dOfhneP&_r=1"
click at [117, 110] on span "Rede social" at bounding box center [135, 105] width 37 height 9
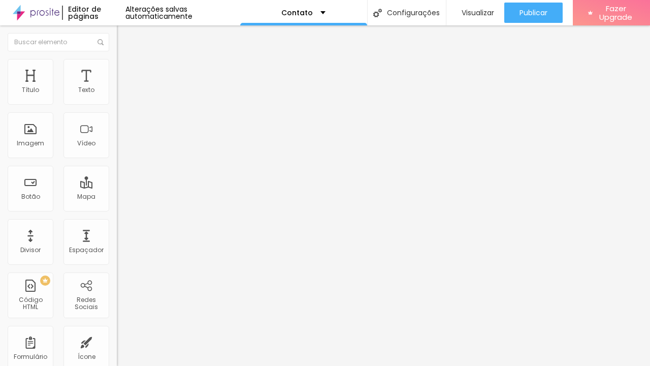
paste input "https://pin.it/1aj1jGcw0"
type input "https://https://pin.it/1aj1jGcw0"
click at [117, 313] on div "Editar Redes Sociais Conteúdo Estilo Avançado TikTok Rede social TikTok Endereç…" at bounding box center [175, 195] width 117 height 340
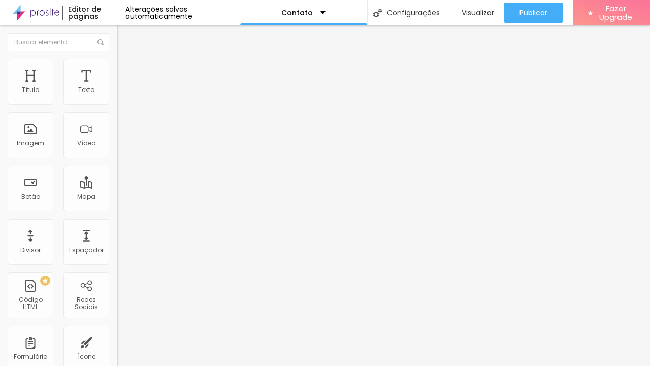
click at [117, 306] on div "Editar Redes Sociais Conteúdo Estilo Avançado TikTok Rede social TikTok Endereç…" at bounding box center [175, 195] width 117 height 340
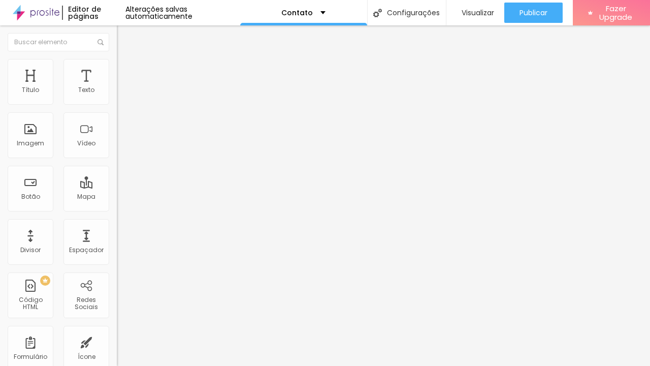
click at [117, 307] on div "Editar Redes Sociais Conteúdo Estilo Avançado TikTok Rede social TikTok Endereç…" at bounding box center [175, 195] width 117 height 340
click at [117, 280] on div "Editar Redes Sociais Conteúdo Estilo Avançado TikTok Rede social TikTok Endereç…" at bounding box center [175, 195] width 117 height 340
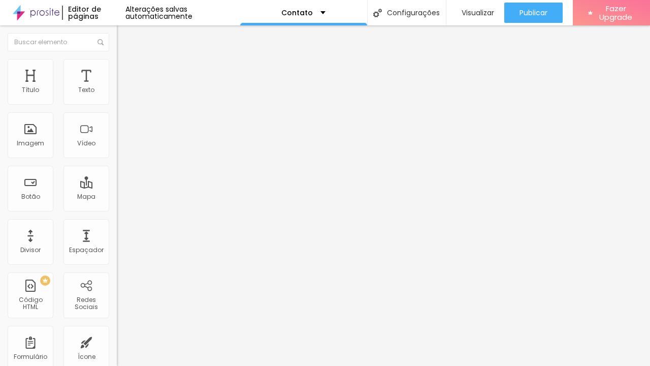
click at [124, 38] on img "button" at bounding box center [128, 37] width 8 height 8
click at [117, 87] on button "Voltar ao padrão" at bounding box center [151, 81] width 69 height 12
click at [121, 94] on icon "button" at bounding box center [124, 91] width 6 height 6
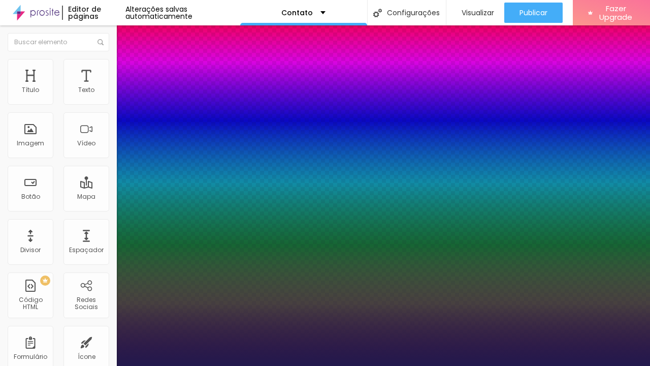
type input "1"
click at [305, 365] on div at bounding box center [325, 366] width 650 height 0
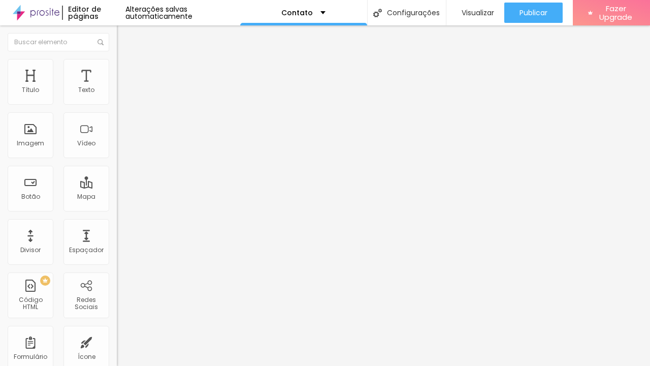
click at [126, 70] on span "Avançado" at bounding box center [143, 65] width 34 height 9
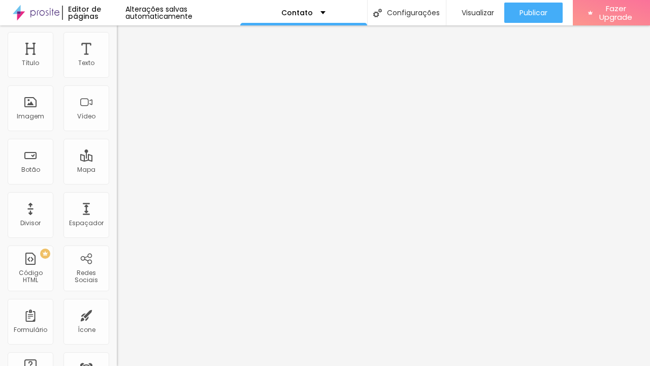
scroll to position [0, 0]
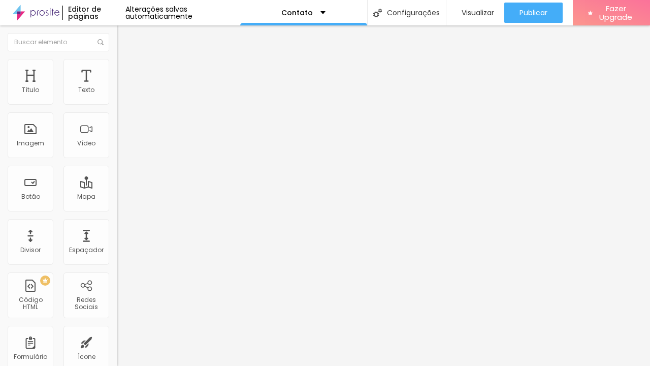
click at [117, 58] on img at bounding box center [121, 53] width 9 height 9
click at [117, 169] on div "Editar Texto Estilo Avançado Tipografia Voltar ao padrão Sombra DESATIVADO Volt…" at bounding box center [175, 195] width 117 height 340
click at [121, 84] on icon "button" at bounding box center [124, 80] width 7 height 7
click at [121, 94] on icon "button" at bounding box center [124, 91] width 6 height 6
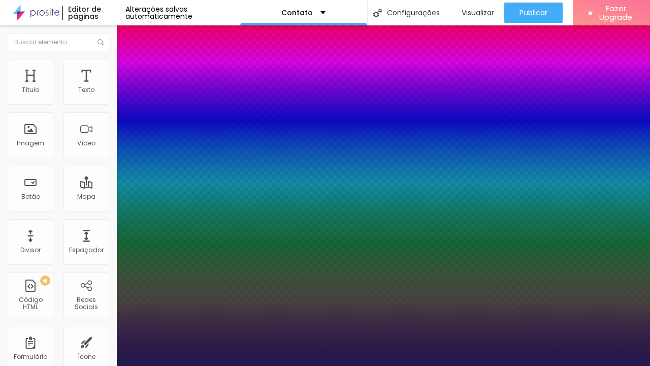
type input "1"
click at [280, 365] on div at bounding box center [325, 366] width 650 height 0
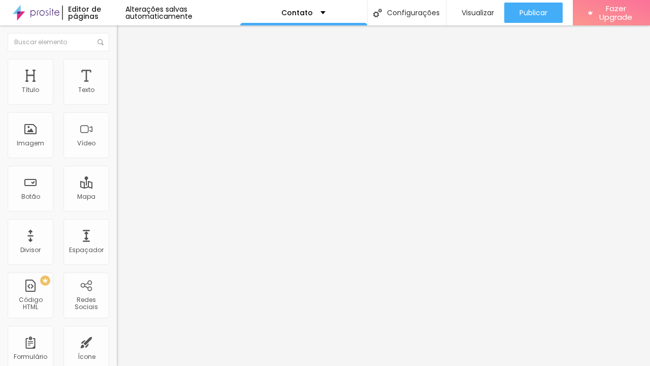
click at [117, 214] on div "Editar Texto Estilo Avançado Tipografia Voltar ao padrão Sombra DESATIVADO Volt…" at bounding box center [175, 195] width 117 height 340
click at [117, 87] on span "Adicionar imagem" at bounding box center [150, 83] width 66 height 9
click at [126, 70] on span "Avançado" at bounding box center [143, 65] width 34 height 9
click at [126, 60] on span "Estilo" at bounding box center [134, 55] width 16 height 9
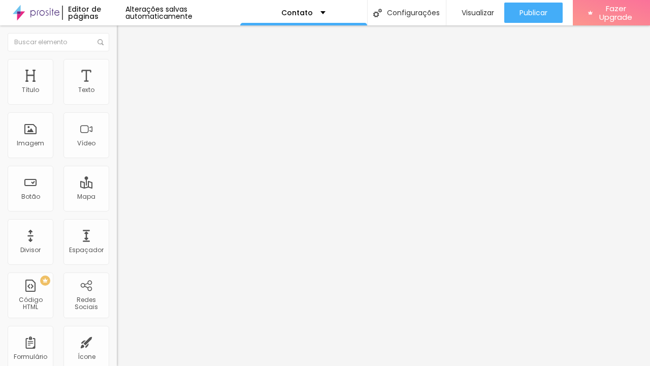
click at [117, 96] on span "Titulo 2" at bounding box center [133, 89] width 33 height 13
click at [117, 113] on span "Titulo 4" at bounding box center [130, 108] width 27 height 10
click at [117, 119] on span "Titulo 5" at bounding box center [128, 115] width 22 height 9
click at [117, 126] on span "Titulo 6" at bounding box center [126, 122] width 19 height 9
click at [117, 87] on span "Titulo 1" at bounding box center [133, 80] width 33 height 14
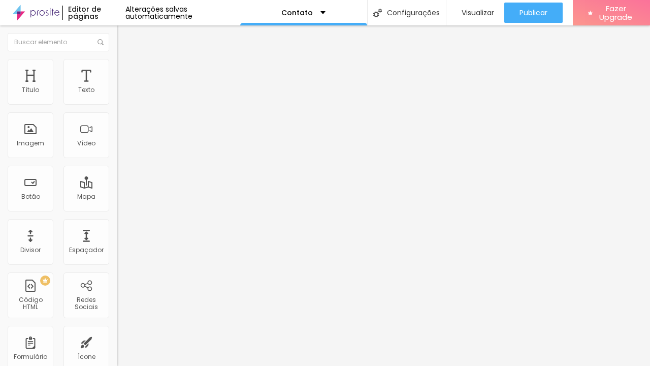
click at [117, 252] on div "Editar Texto Estilo Avançado 16 Tamanho do texto 0 Espaço entre letras 1.3 Altu…" at bounding box center [175, 195] width 117 height 340
click at [117, 69] on li "Avançado" at bounding box center [175, 64] width 117 height 10
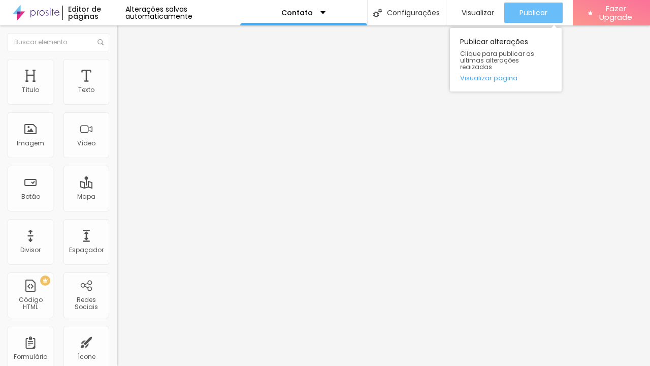
click at [532, 15] on span "Publicar" at bounding box center [534, 13] width 28 height 8
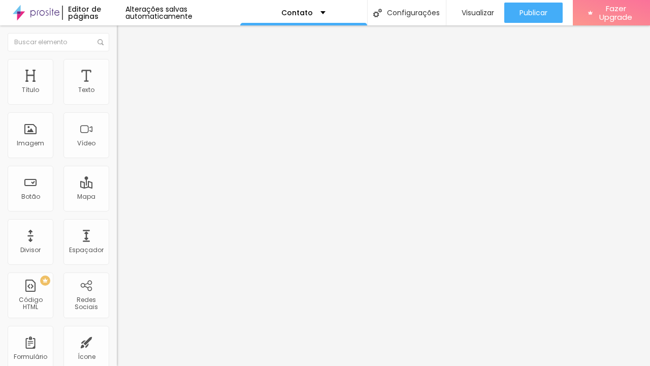
drag, startPoint x: 76, startPoint y: 116, endPoint x: 0, endPoint y: 116, distance: 76.2
click at [117, 116] on div "Endereço Alboom [GEOGRAPHIC_DATA] Alinhamento 15 Zoom" at bounding box center [175, 180] width 117 height 203
type input "S"
type input "B"
type input "[GEOGRAPHIC_DATA], [GEOGRAPHIC_DATA]"
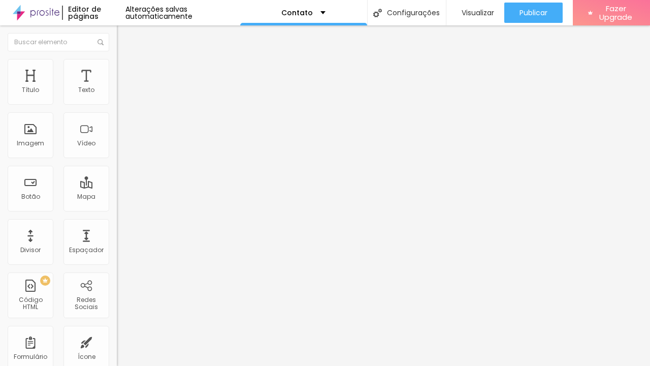
click at [117, 219] on div "Editar Mapa Conteúdo Estilo Avançado Endereço [GEOGRAPHIC_DATA], [GEOGRAPHIC_DA…" at bounding box center [175, 195] width 117 height 340
type input "16"
type input "17"
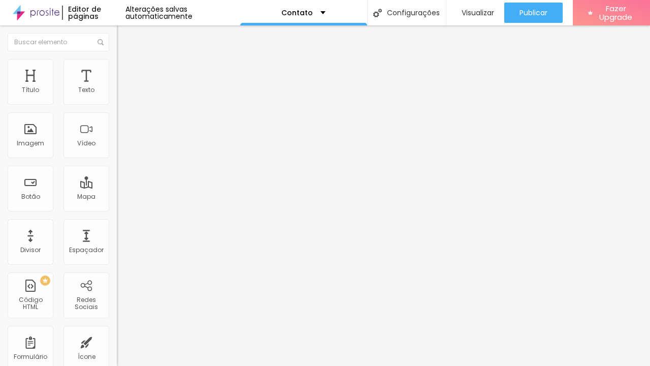
type input "18"
drag, startPoint x: 53, startPoint y: 164, endPoint x: 71, endPoint y: 164, distance: 17.8
click at [117, 256] on input "range" at bounding box center [150, 260] width 66 height 8
type input "17"
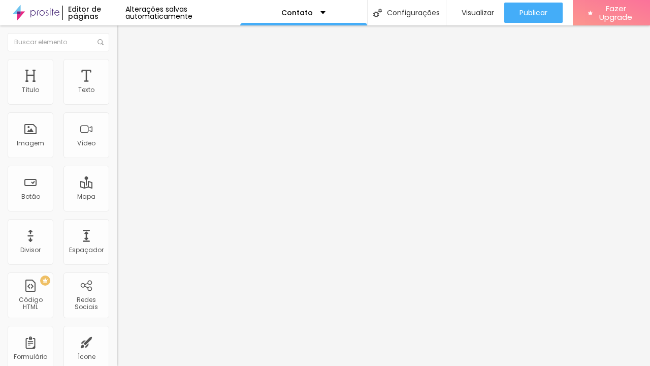
type input "17"
type input "16"
type input "15"
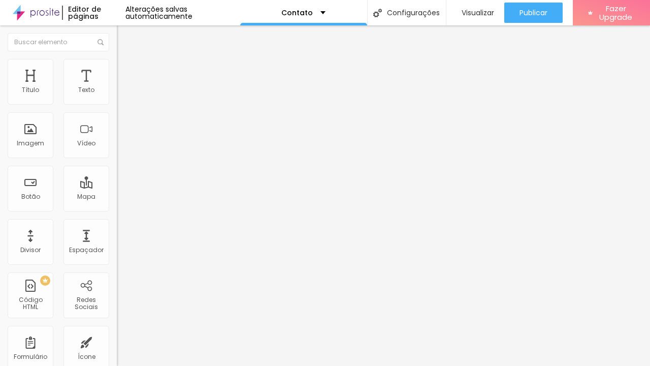
type input "14"
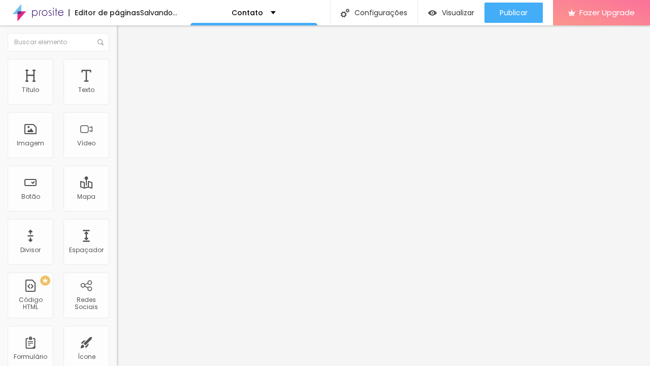
type input "13"
type input "12"
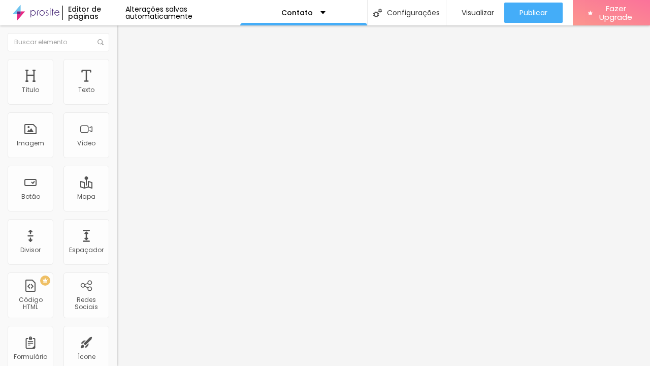
type input "11"
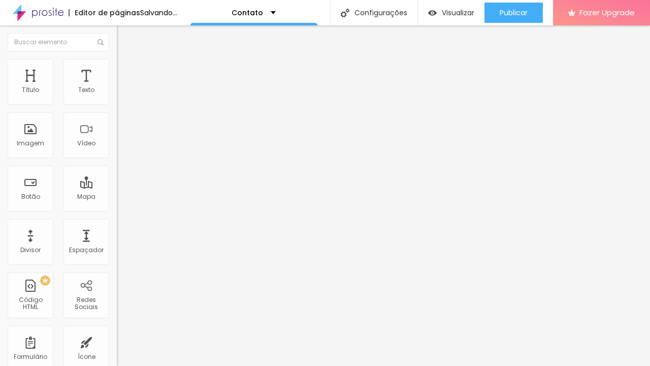
type input "10"
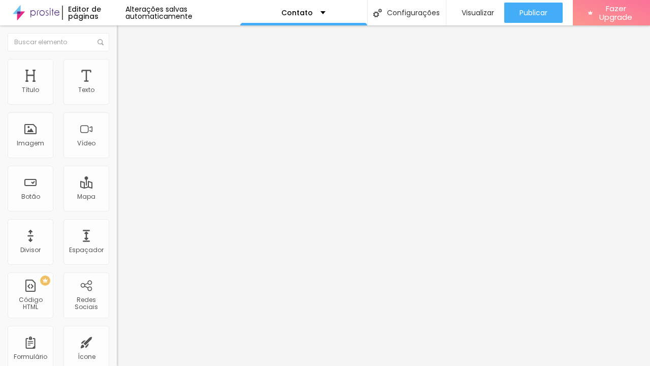
drag, startPoint x: 74, startPoint y: 164, endPoint x: 25, endPoint y: 163, distance: 48.8
type input "10"
click at [117, 256] on input "range" at bounding box center [150, 260] width 66 height 8
click at [126, 68] on span "Estilo" at bounding box center [134, 65] width 16 height 9
click at [126, 72] on span "Avançado" at bounding box center [143, 76] width 34 height 9
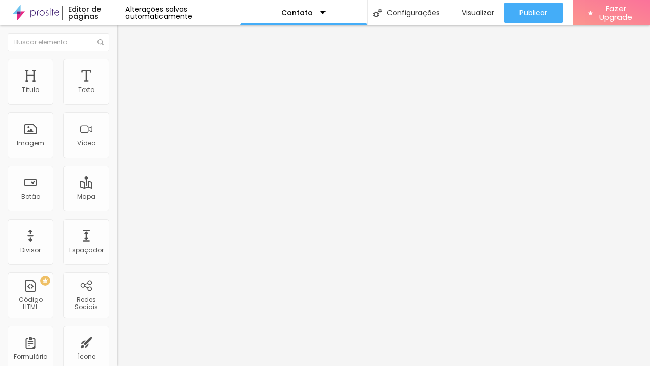
click at [126, 70] on span "Estilo" at bounding box center [134, 65] width 16 height 9
click at [117, 69] on li "Avançado" at bounding box center [175, 74] width 117 height 10
click at [117, 66] on li "Estilo" at bounding box center [175, 64] width 117 height 10
type input "302"
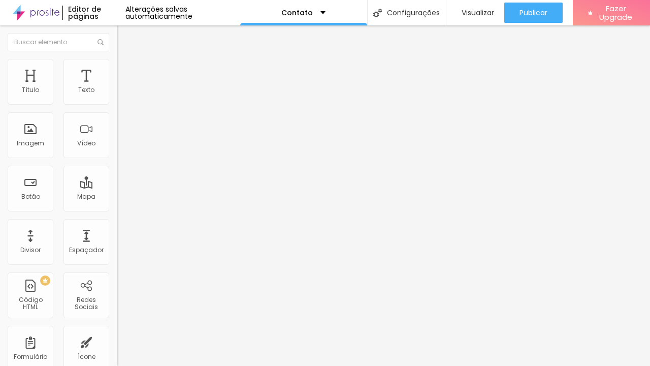
type input "397"
type input "439"
type input "450"
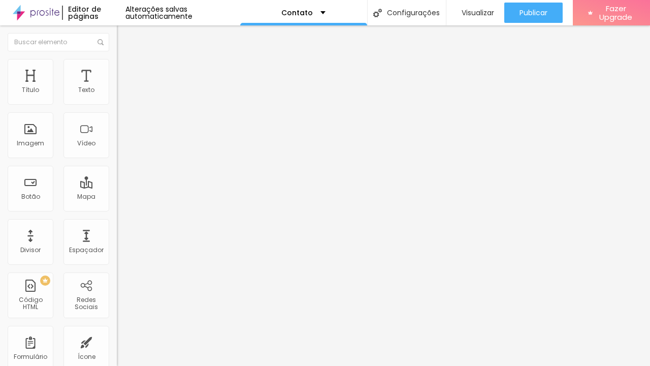
type input "450"
type input "446"
type input "442"
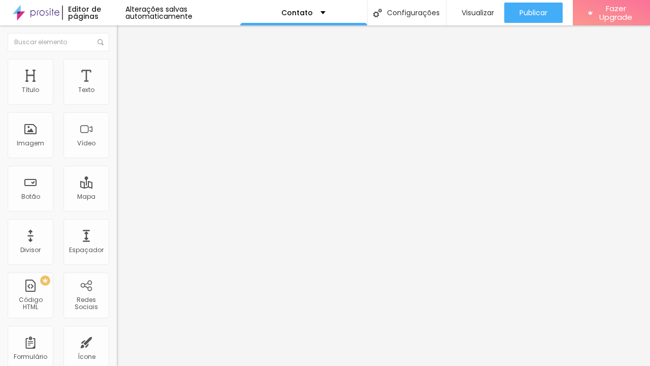
type input "439"
type input "375"
type input "374"
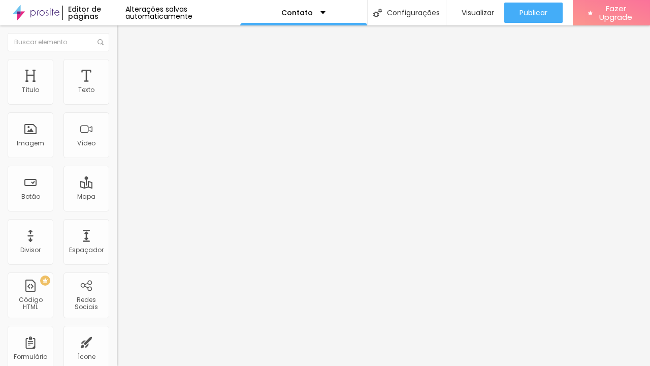
type input "374"
type input "363"
type input "359"
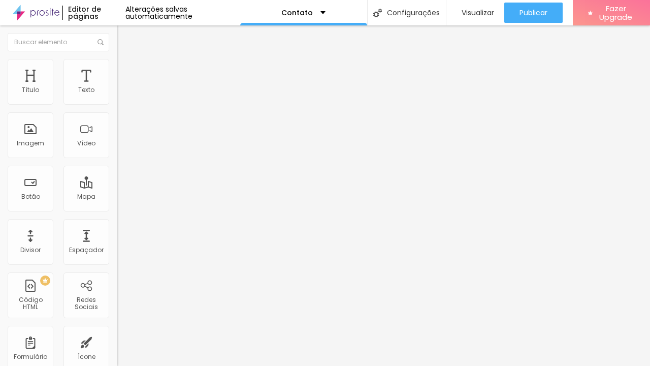
type input "355"
type input "340"
type input "319"
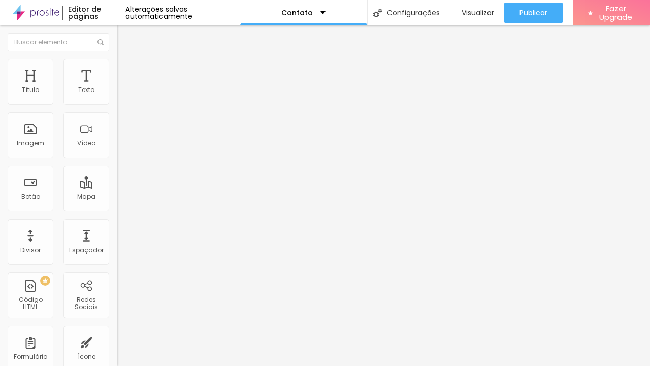
type input "319"
type input "294"
type input "282"
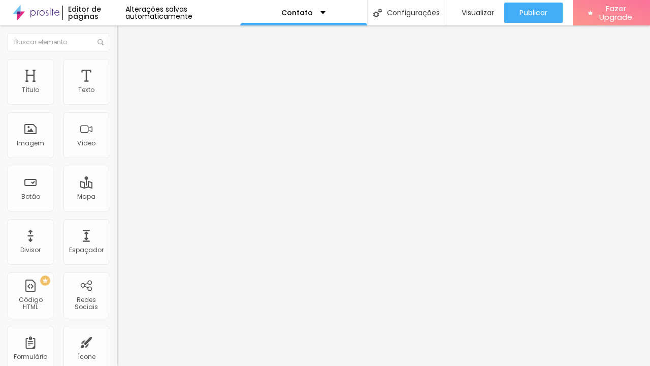
type input "264"
type input "253"
type input "249"
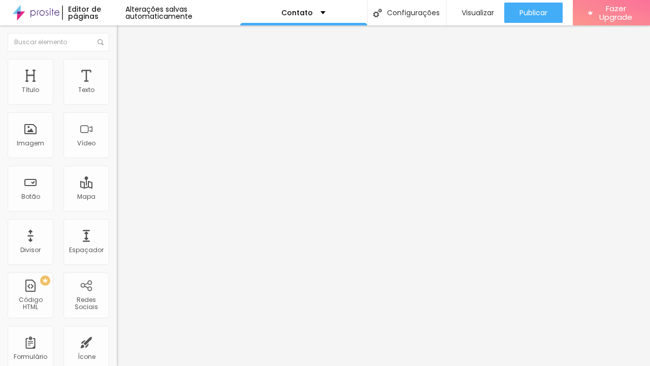
type input "249"
type input "241"
type input "227"
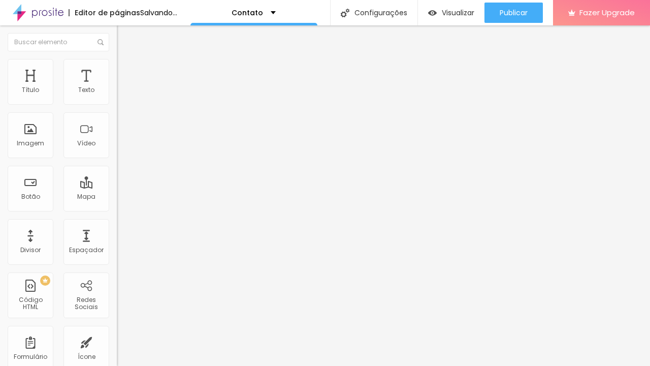
type input "219"
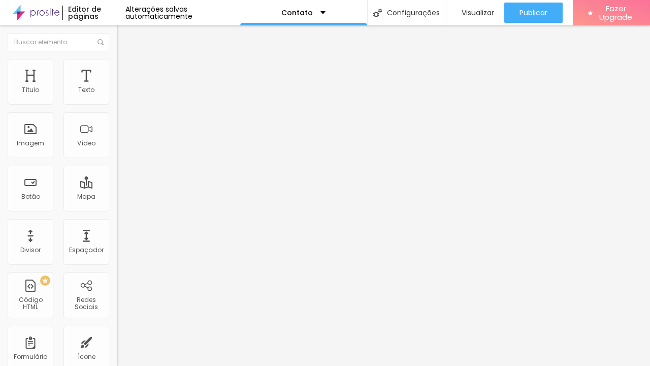
type input "223"
type input "264"
type input "268"
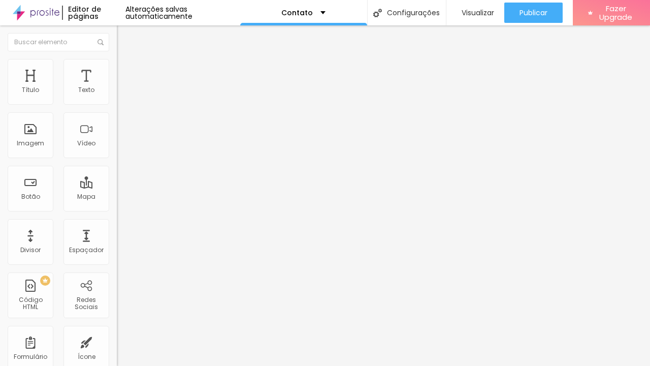
type input "268"
type input "264"
type input "260"
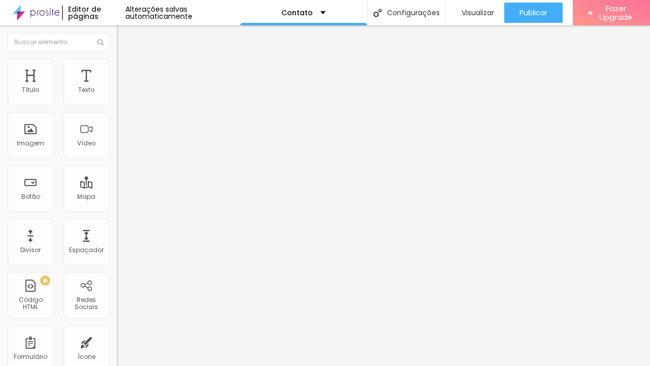
type input "249"
type input "223"
type input "212"
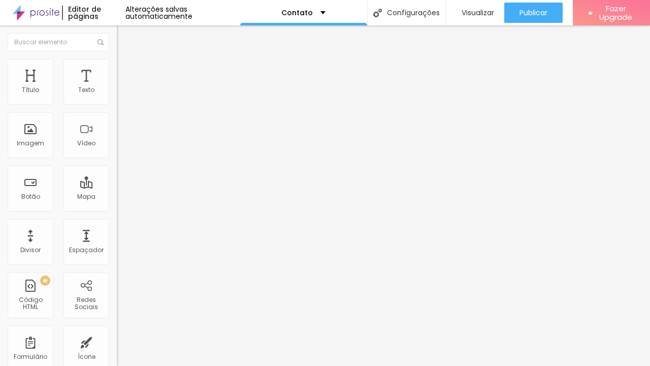
type input "212"
type input "189"
type input "178"
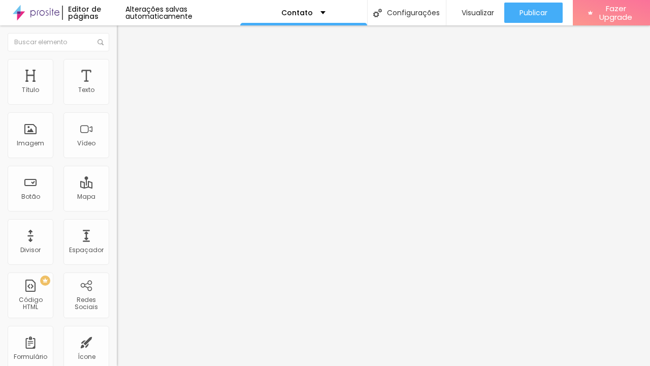
type input "182"
type input "189"
type input "197"
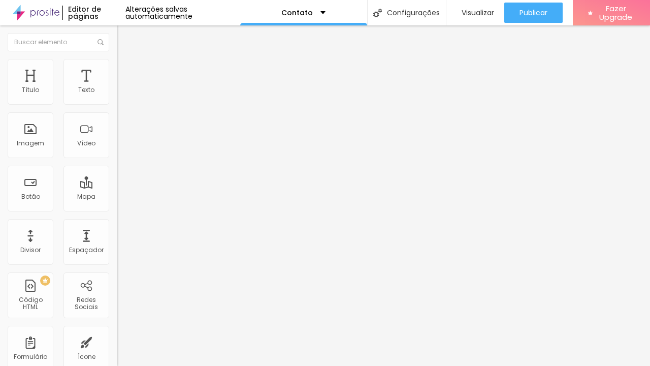
type input "197"
type input "204"
type input "201"
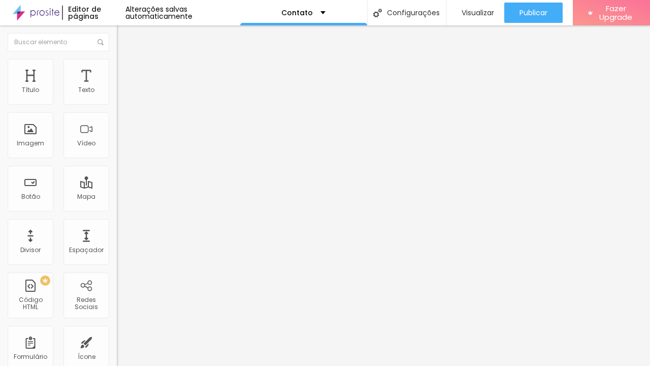
type input "197"
type input "193"
drag, startPoint x: 39, startPoint y: 144, endPoint x: 23, endPoint y: 148, distance: 15.6
type input "193"
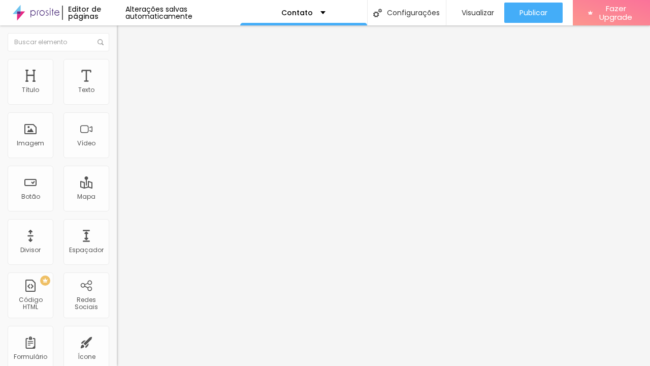
click at [117, 131] on div at bounding box center [175, 126] width 117 height 9
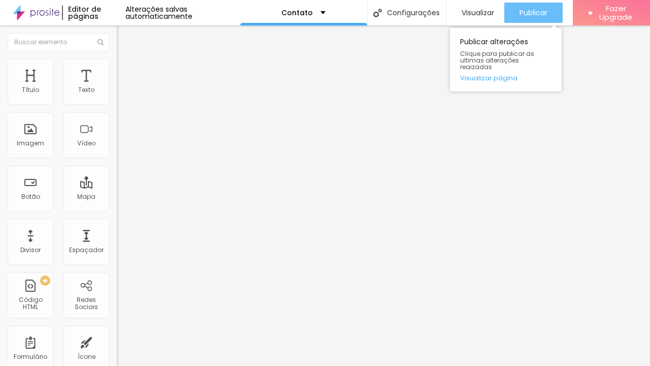
click at [524, 13] on span "Publicar" at bounding box center [534, 13] width 28 height 8
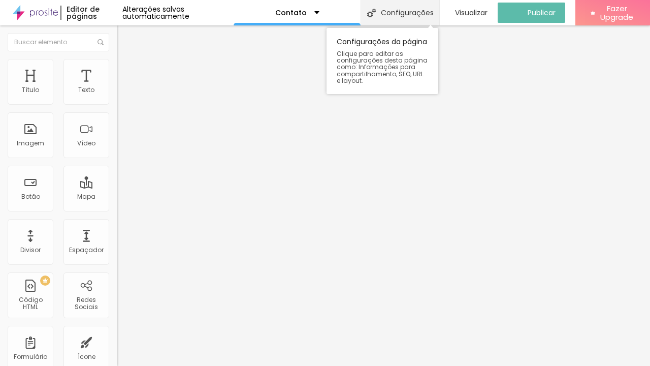
click at [405, 14] on div "Configurações" at bounding box center [400, 12] width 79 height 25
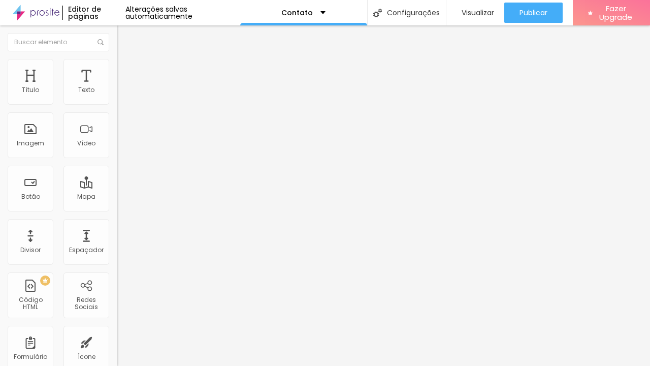
drag, startPoint x: 265, startPoint y: 203, endPoint x: 219, endPoint y: 203, distance: 45.2
type input "Contato - Leticia Maria Feitosa"
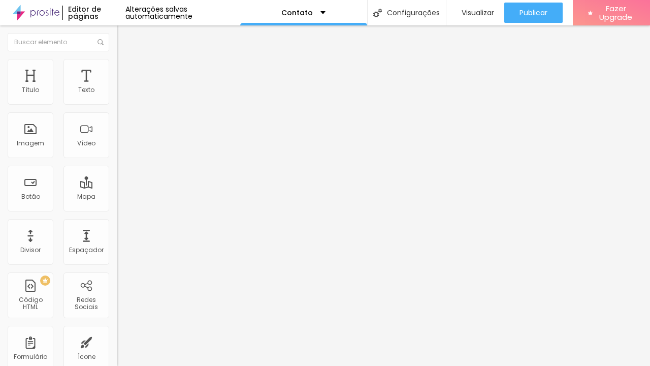
drag, startPoint x: 293, startPoint y: 281, endPoint x: 208, endPoint y: 276, distance: 84.4
drag, startPoint x: 357, startPoint y: 209, endPoint x: 291, endPoint y: 211, distance: 65.5
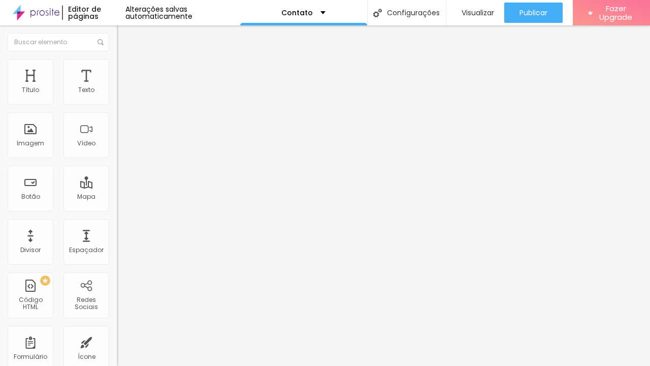
type input "Contato - Leticia Feitosa Fotografia"
drag, startPoint x: 369, startPoint y: 262, endPoint x: 222, endPoint y: 256, distance: 146.9
type textarea "v"
type textarea "5"
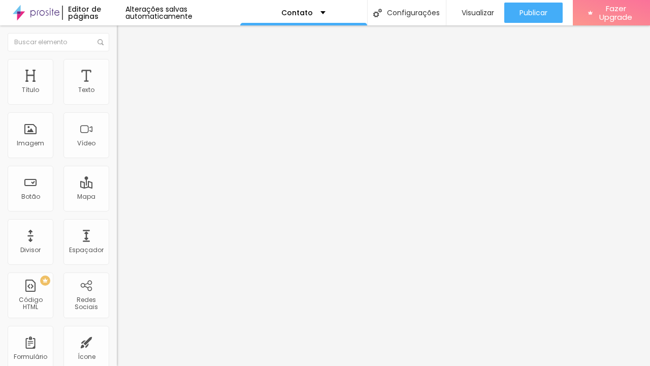
type textarea "(11)95231-5588 - Whatsapp"
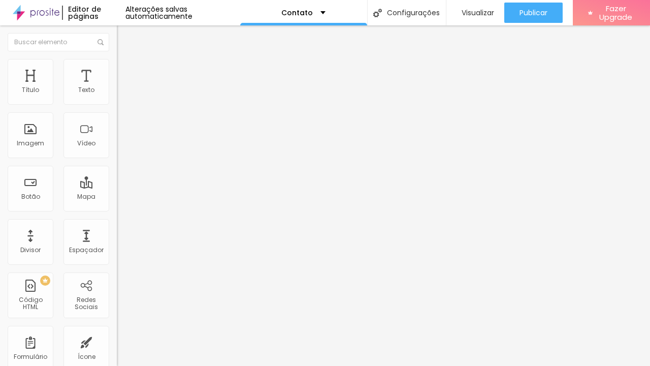
click at [25, 14] on img at bounding box center [36, 12] width 47 height 25
